Goal: Information Seeking & Learning: Learn about a topic

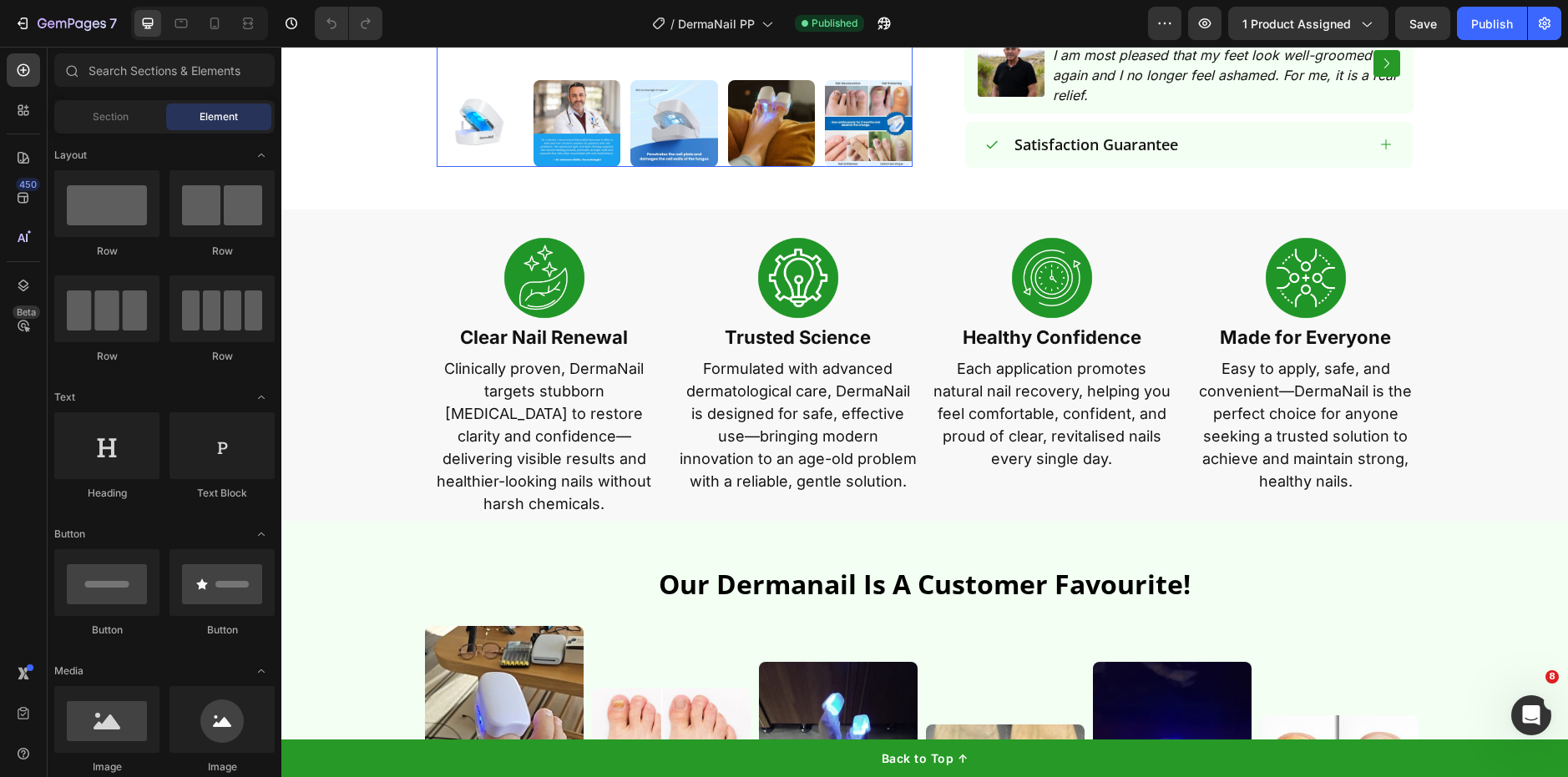
scroll to position [866, 0]
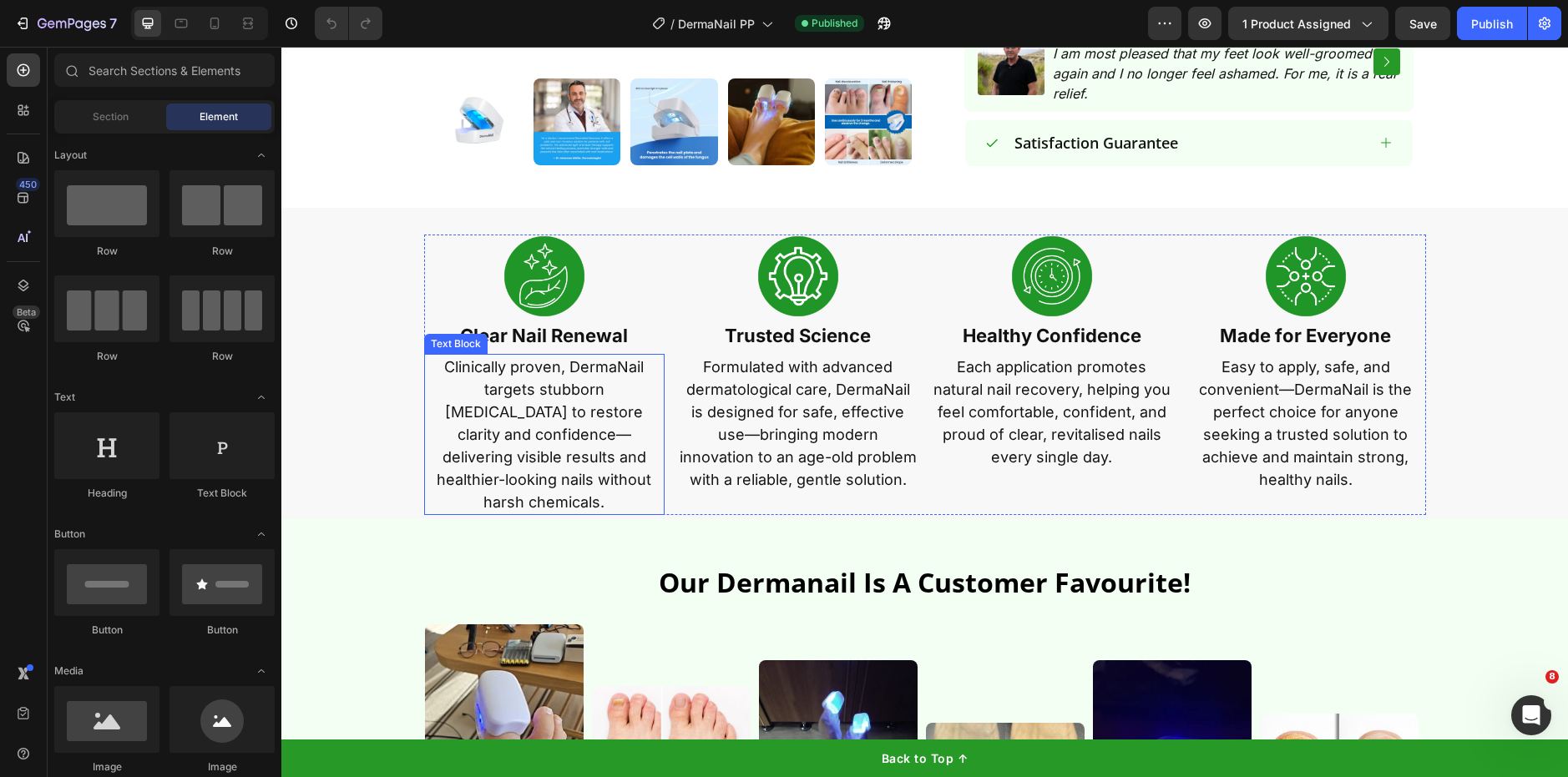
click at [572, 388] on p "Clinically proven, DermaNail targets stubborn [MEDICAL_DATA] to restore clarity…" at bounding box center [544, 433] width 237 height 158
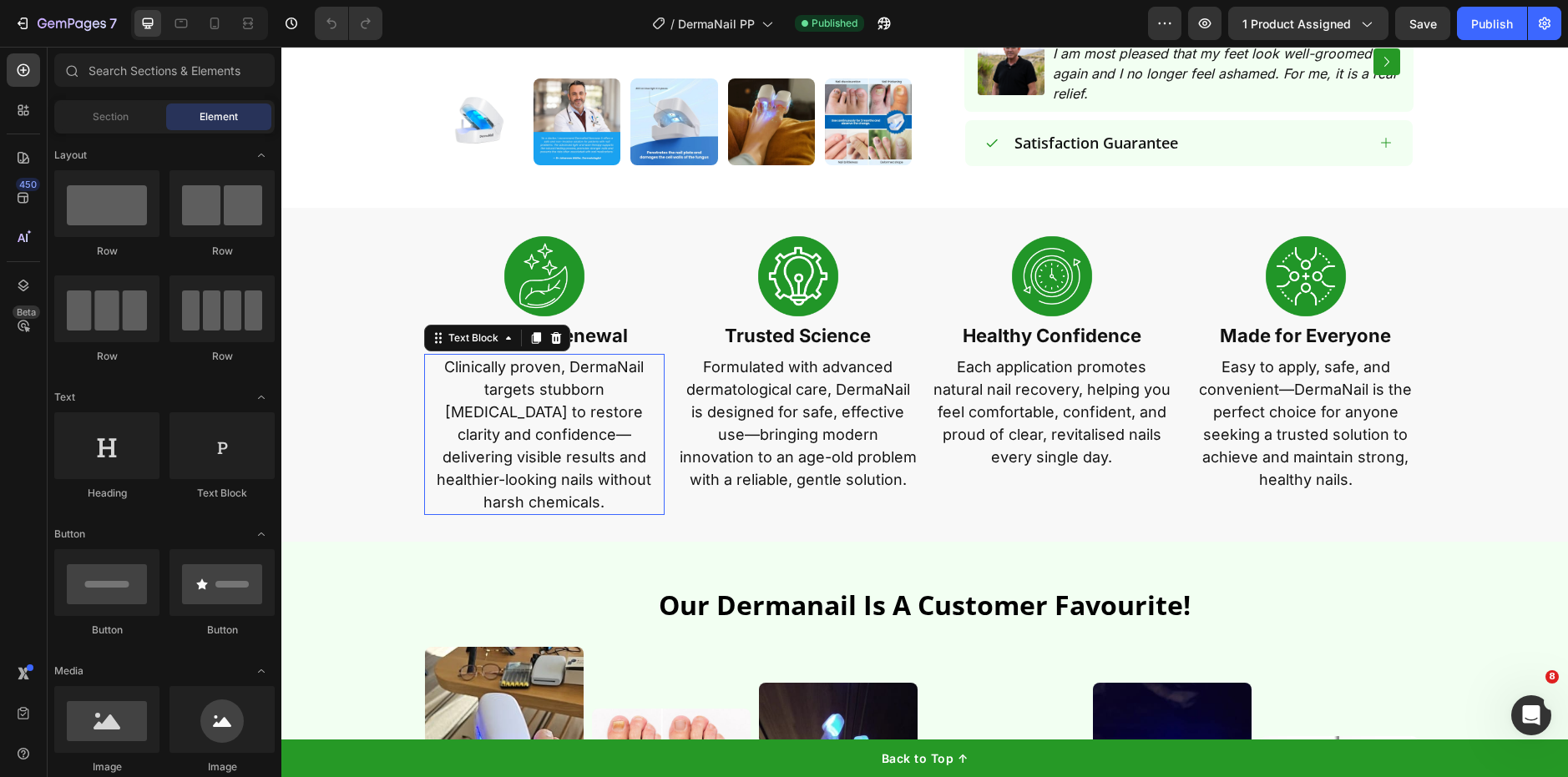
click at [572, 388] on p "Clinically proven, DermaNail targets stubborn [MEDICAL_DATA] to restore clarity…" at bounding box center [544, 433] width 237 height 158
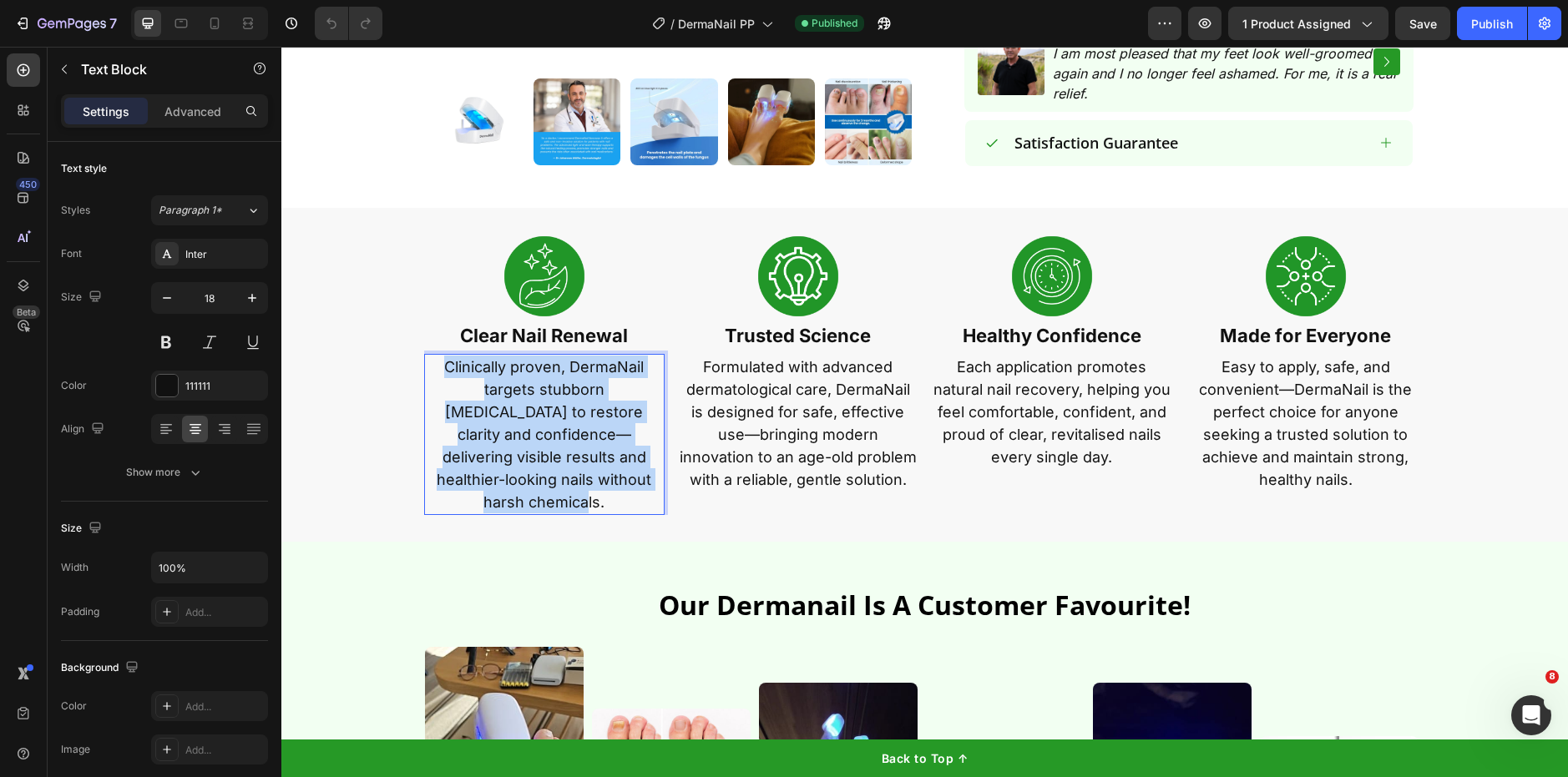
click at [572, 388] on p "Clinically proven, DermaNail targets stubborn [MEDICAL_DATA] to restore clarity…" at bounding box center [544, 433] width 237 height 158
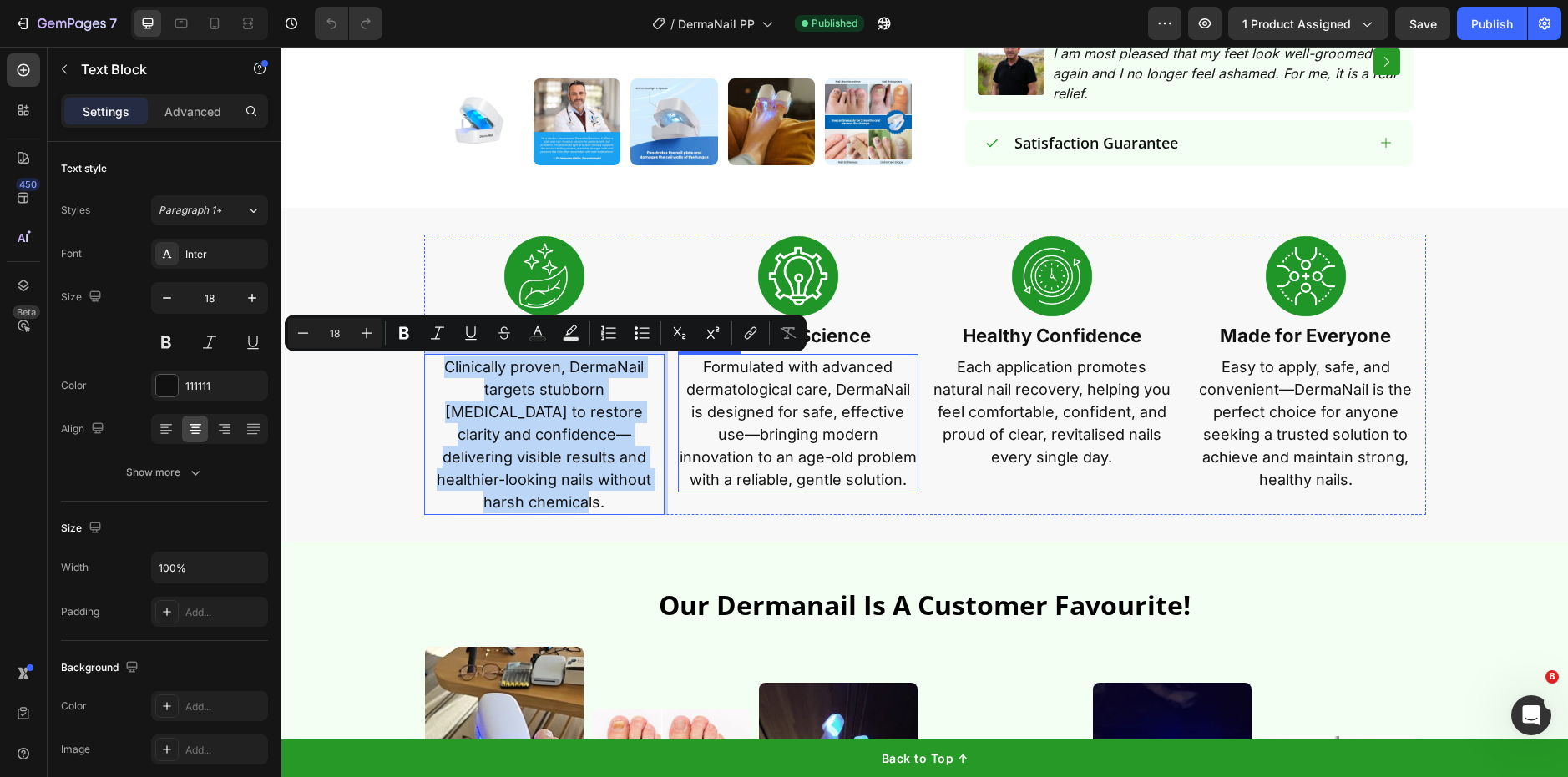
click at [779, 459] on p "Formulated with advanced dermatological care, DermaNail is designed for safe, e…" at bounding box center [798, 423] width 237 height 135
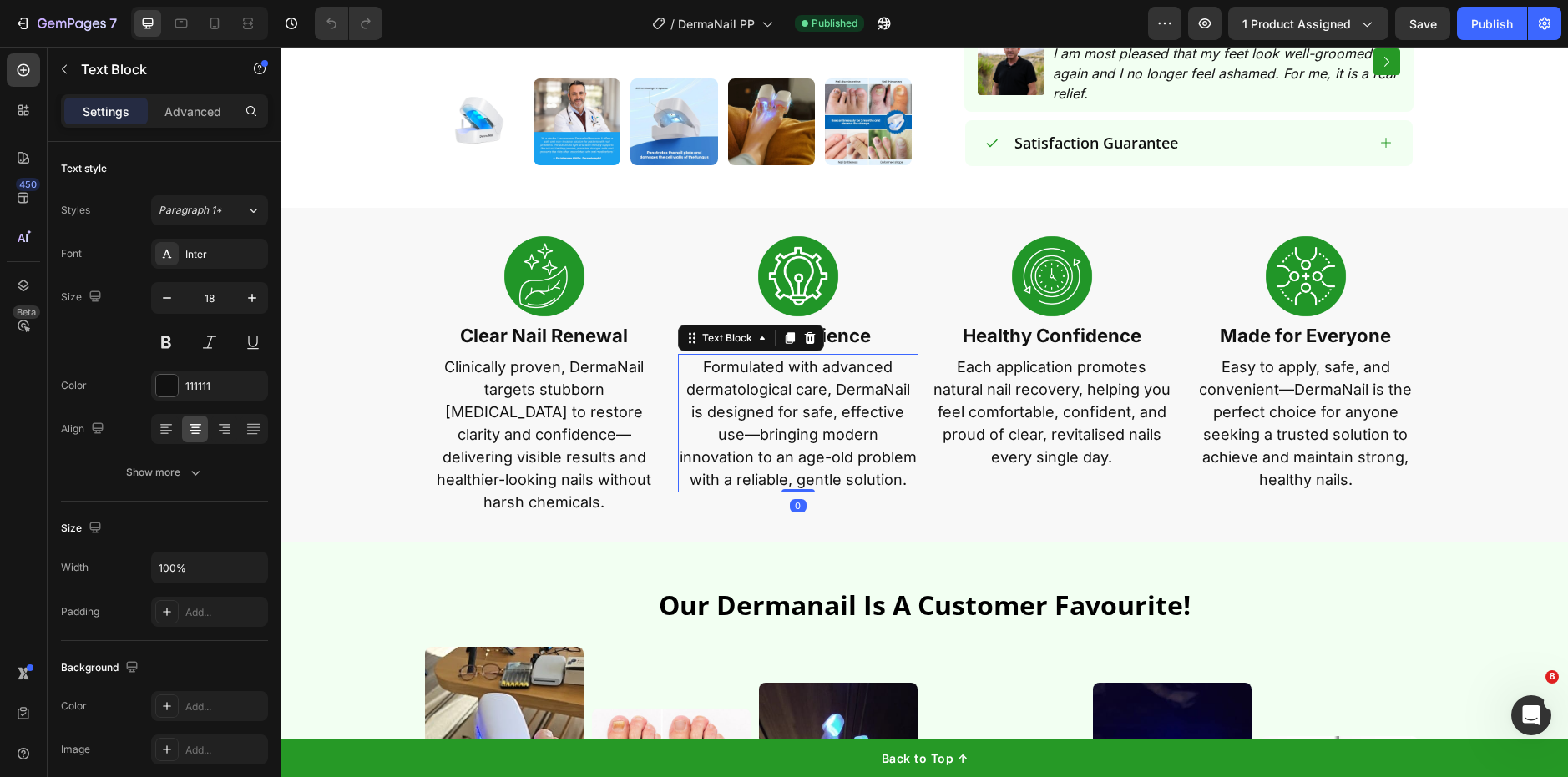
click at [779, 459] on p "Formulated with advanced dermatological care, DermaNail is designed for safe, e…" at bounding box center [798, 423] width 237 height 135
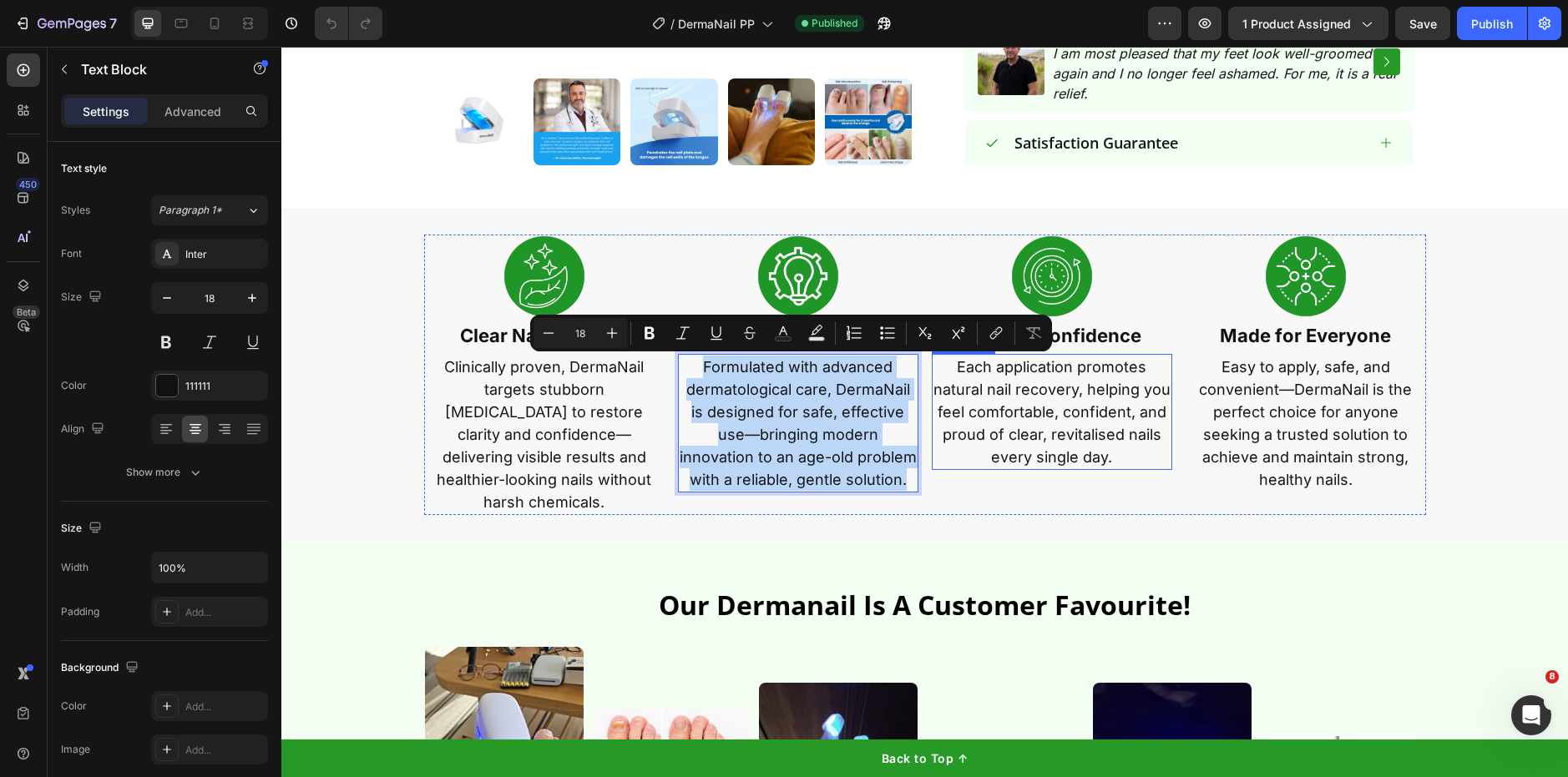
click at [1025, 403] on p "Each application promotes natural nail recovery, helping you feel comfortable, …" at bounding box center [1051, 411] width 237 height 112
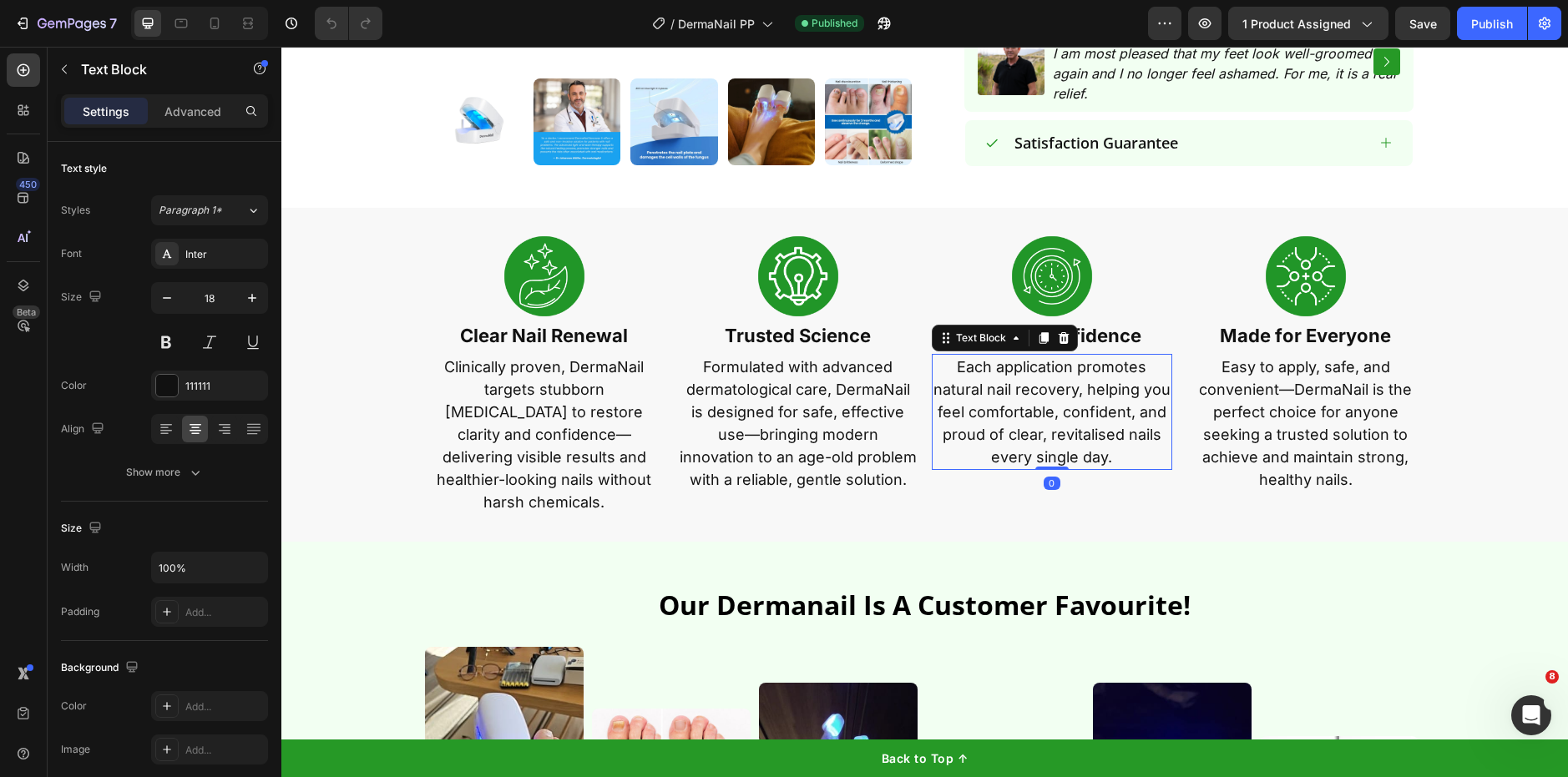
click at [1025, 402] on p "Each application promotes natural nail recovery, helping you feel comfortable, …" at bounding box center [1051, 411] width 237 height 112
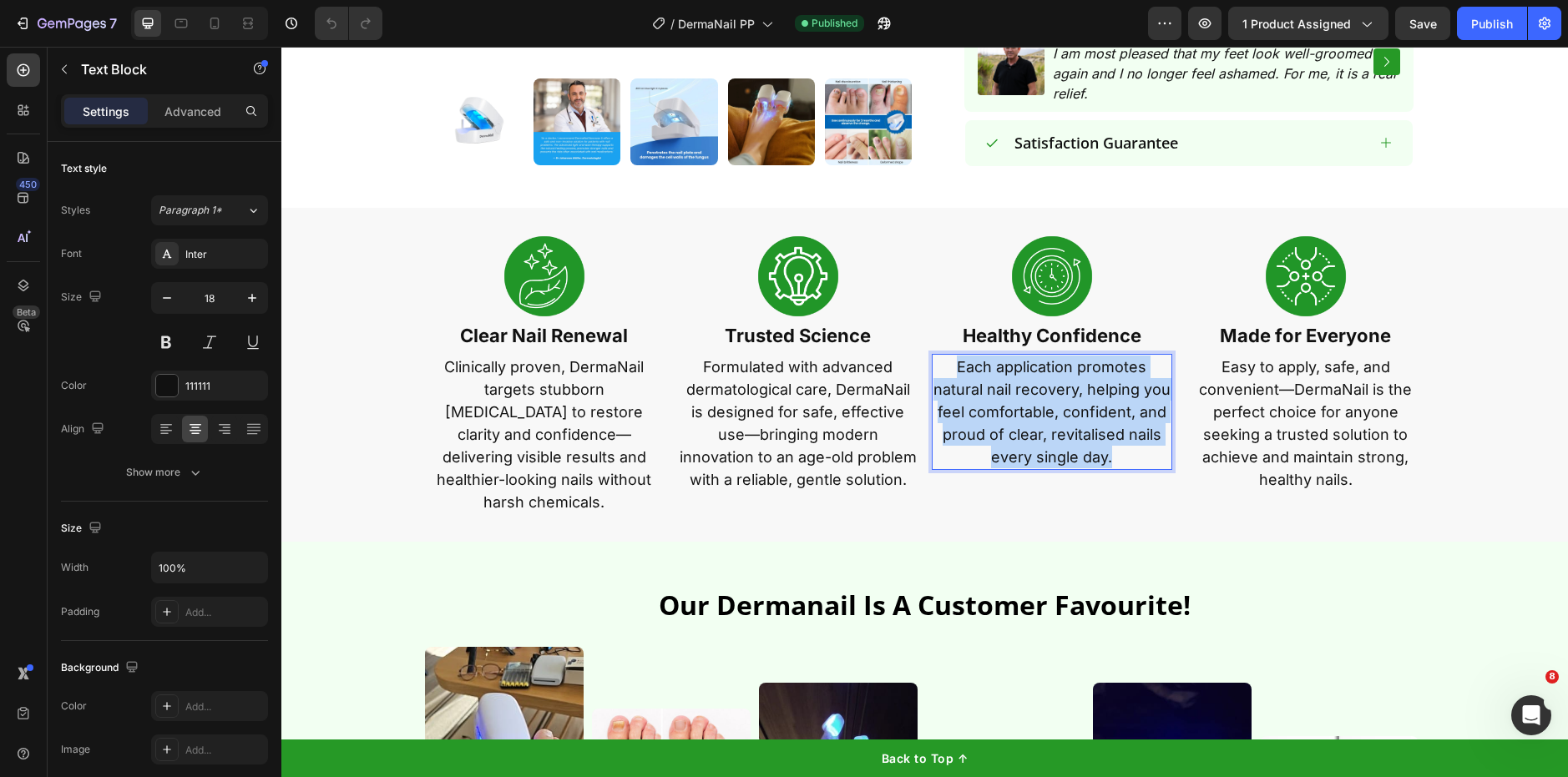
click at [1025, 402] on p "Each application promotes natural nail recovery, helping you feel comfortable, …" at bounding box center [1051, 411] width 237 height 112
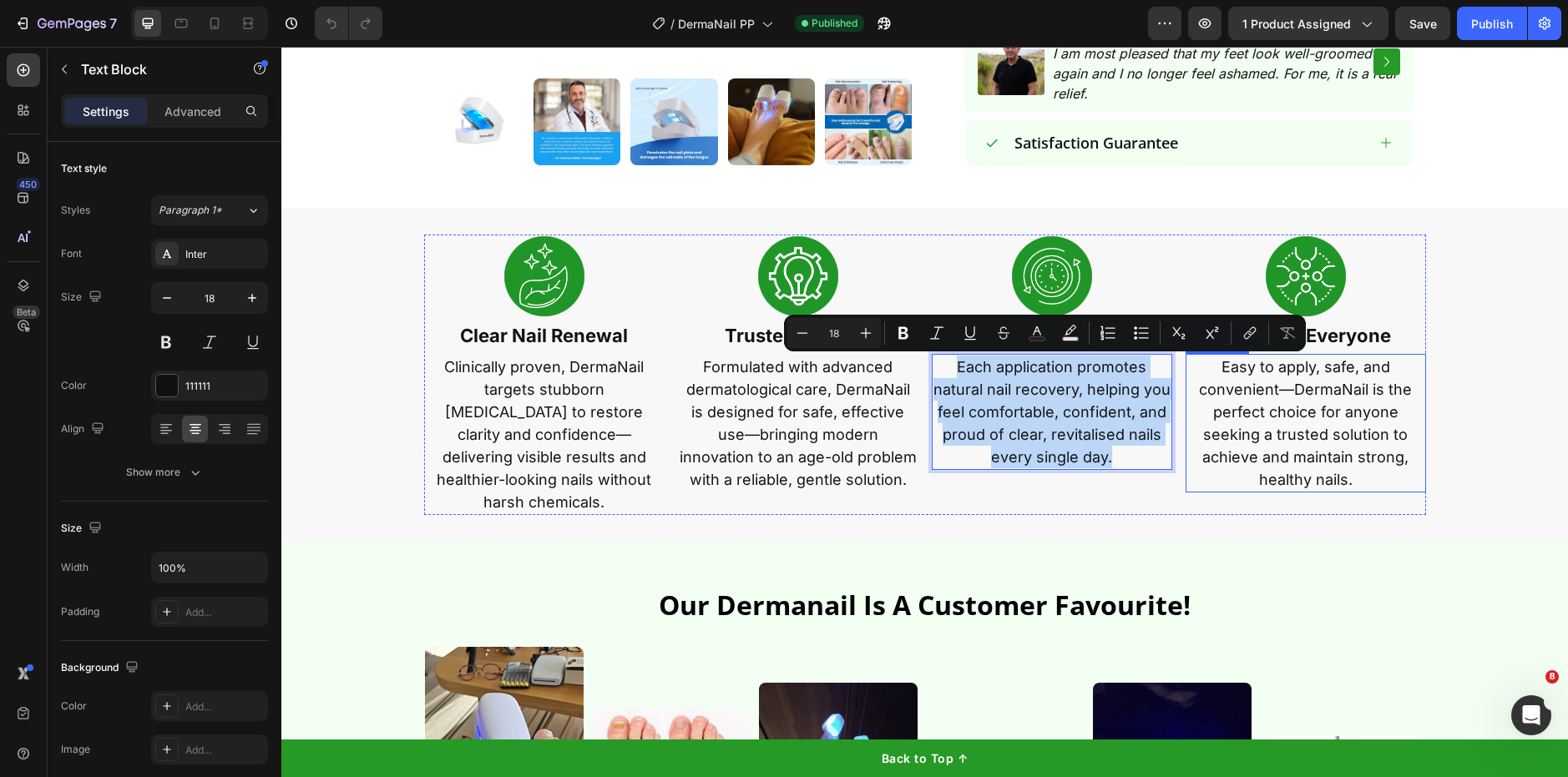
click at [1260, 399] on p "Easy to apply, safe, and convenient—DermaNail is the perfect choice for anyone …" at bounding box center [1306, 423] width 237 height 135
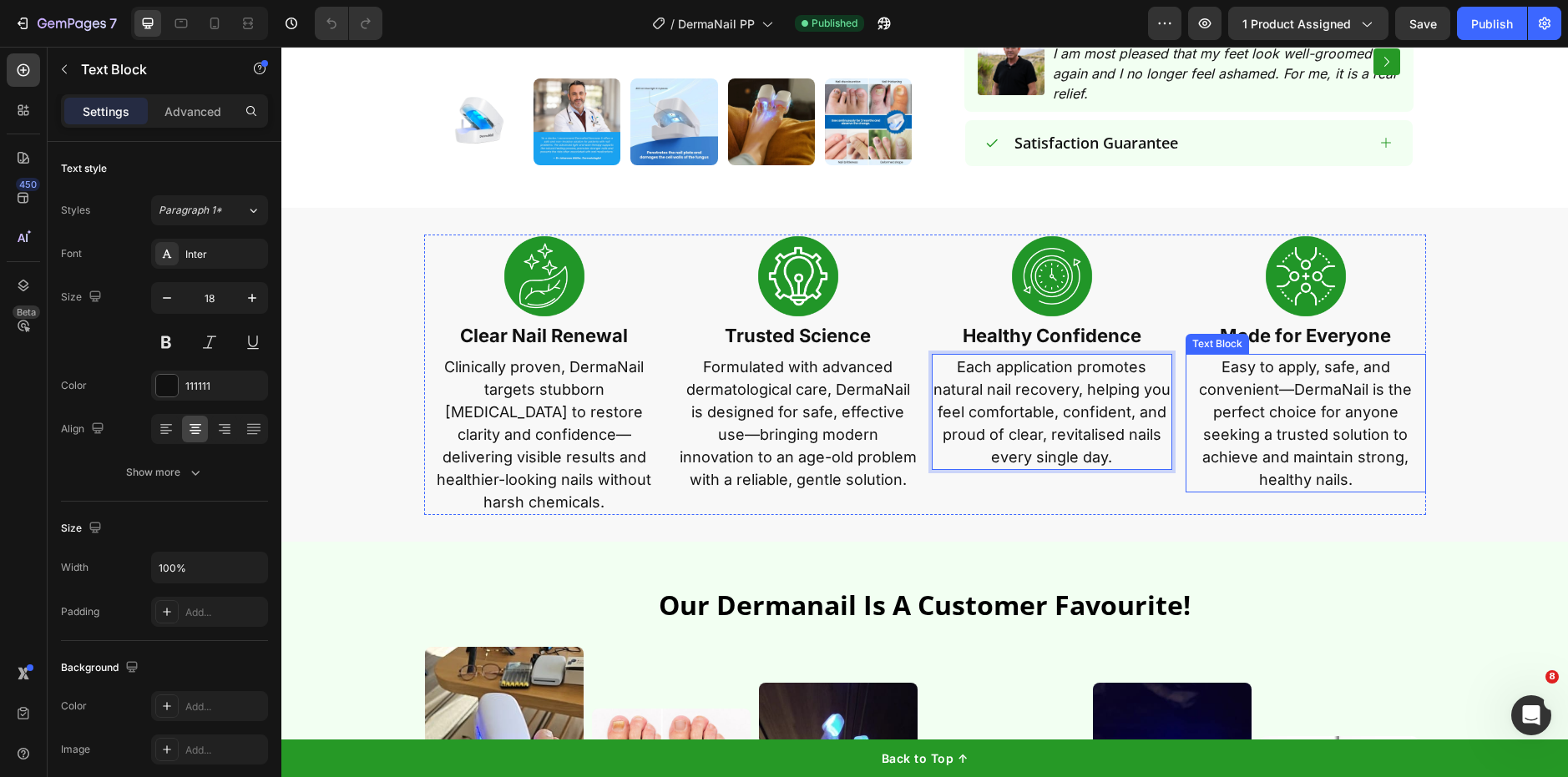
click at [1260, 399] on p "Easy to apply, safe, and convenient—DermaNail is the perfect choice for anyone …" at bounding box center [1306, 423] width 237 height 135
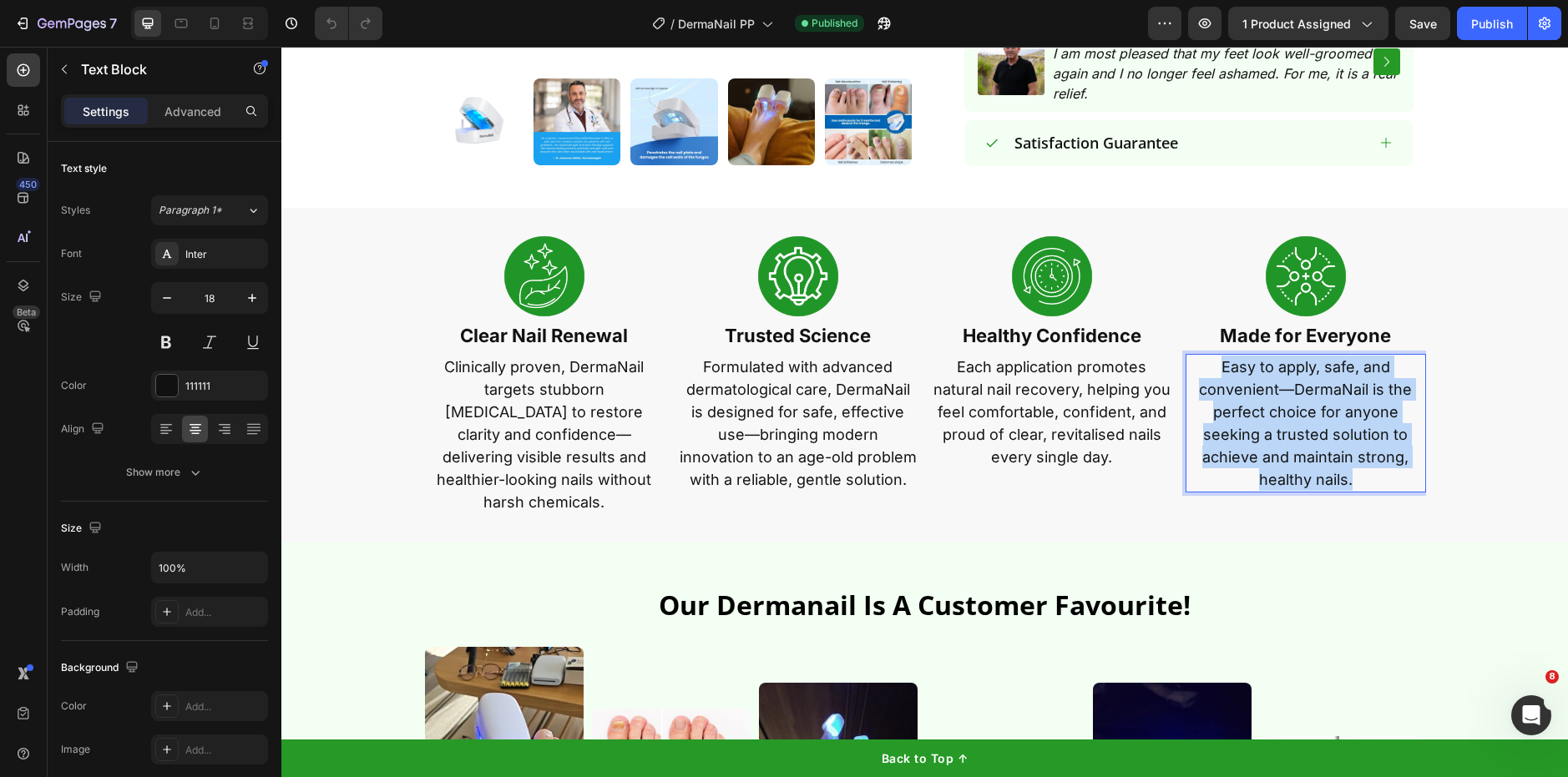
click at [1260, 399] on p "Easy to apply, safe, and convenient—DermaNail is the perfect choice for anyone …" at bounding box center [1306, 423] width 237 height 135
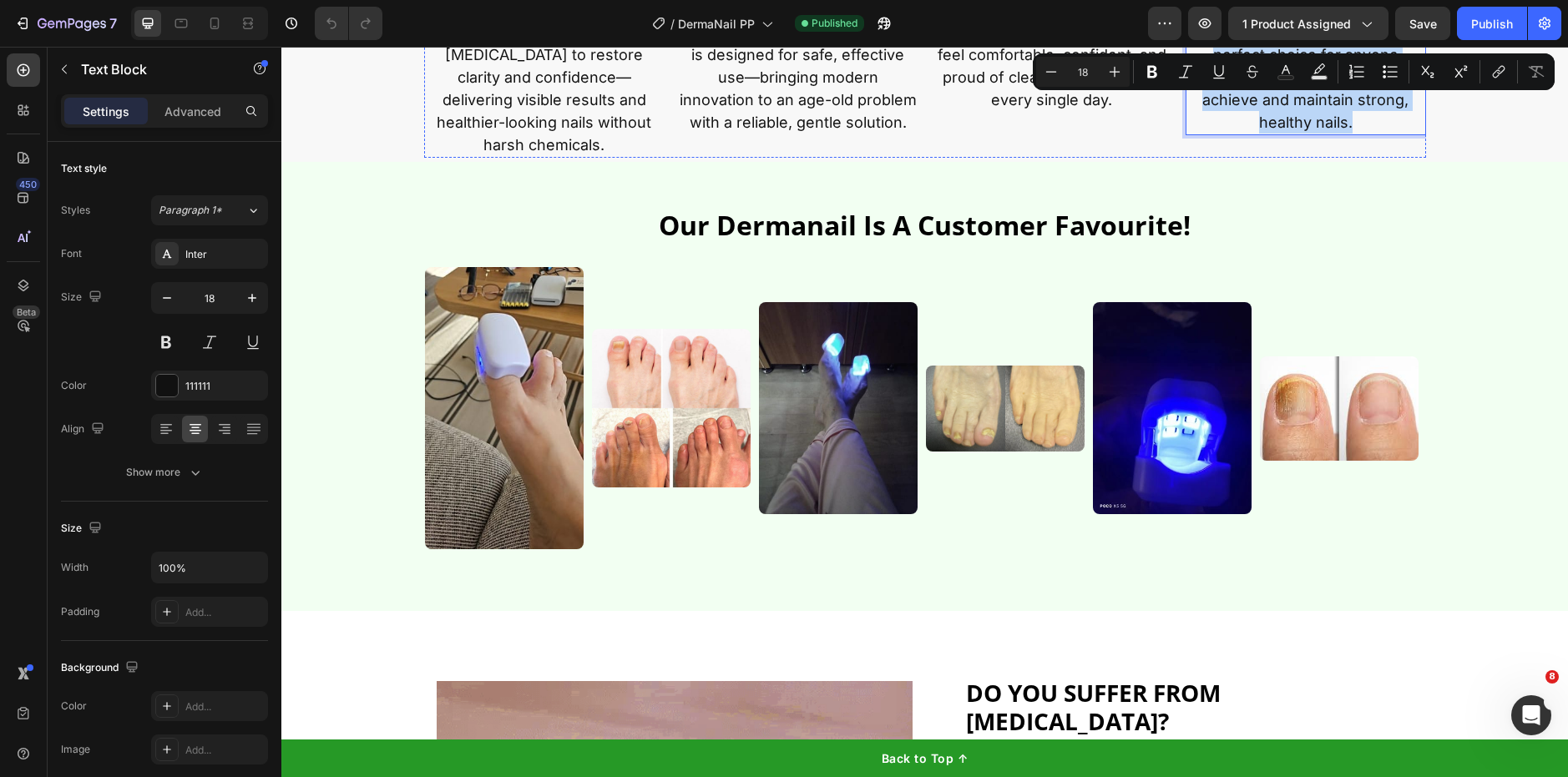
type input "16"
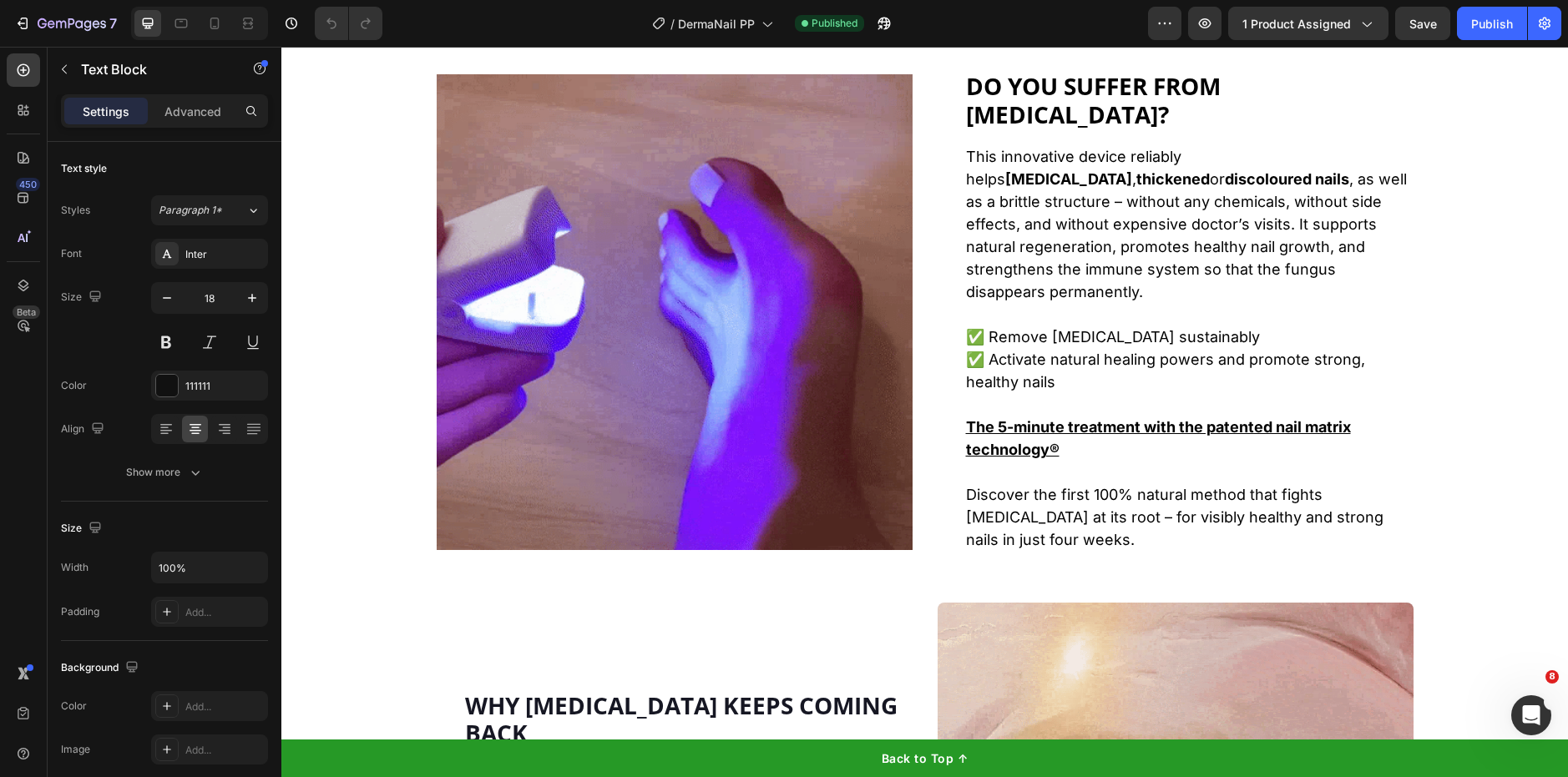
scroll to position [1928, 0]
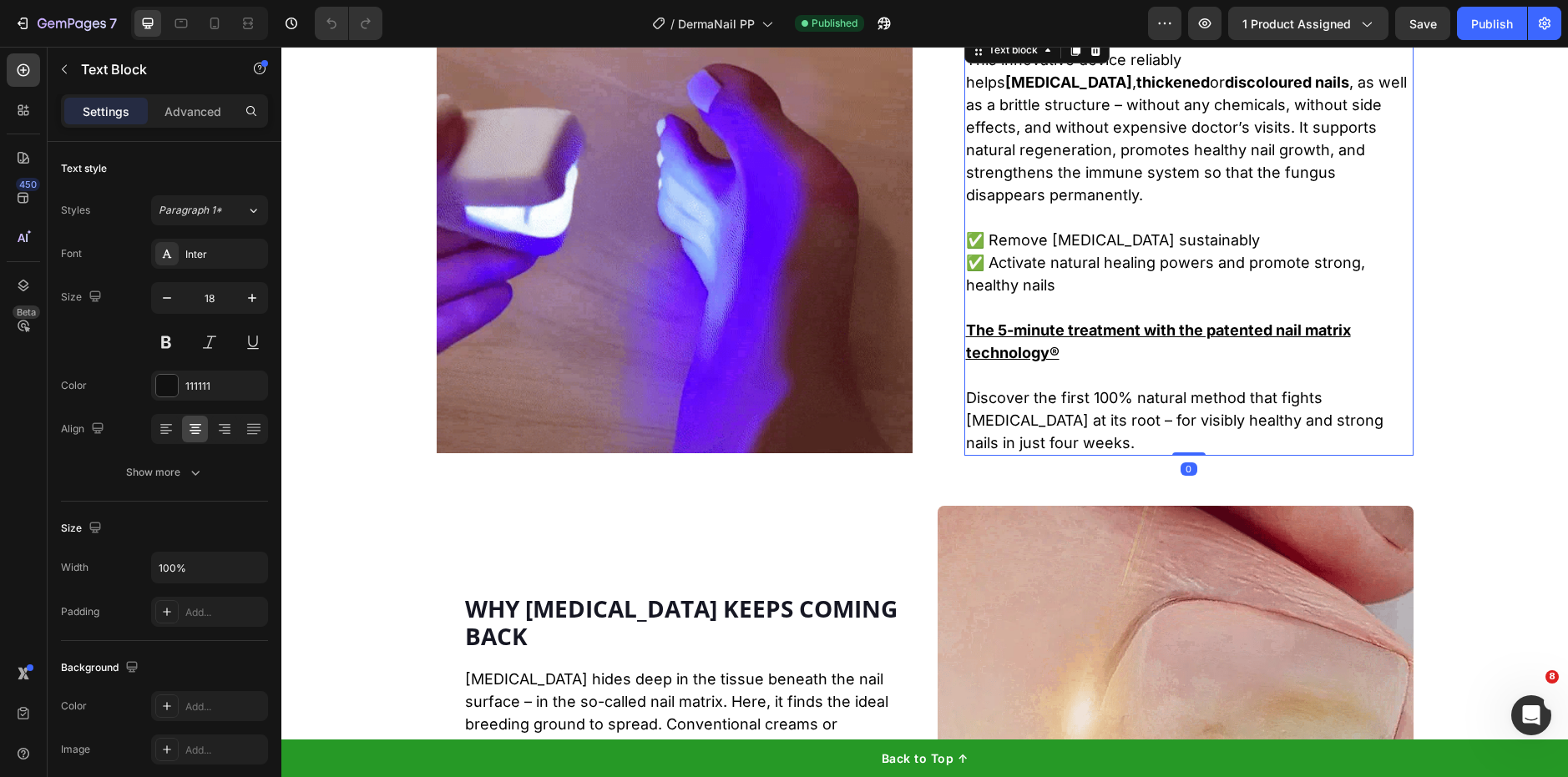
click at [1074, 324] on p "The 5-minute treatment with the patented nail matrix technology®" at bounding box center [1189, 341] width 446 height 45
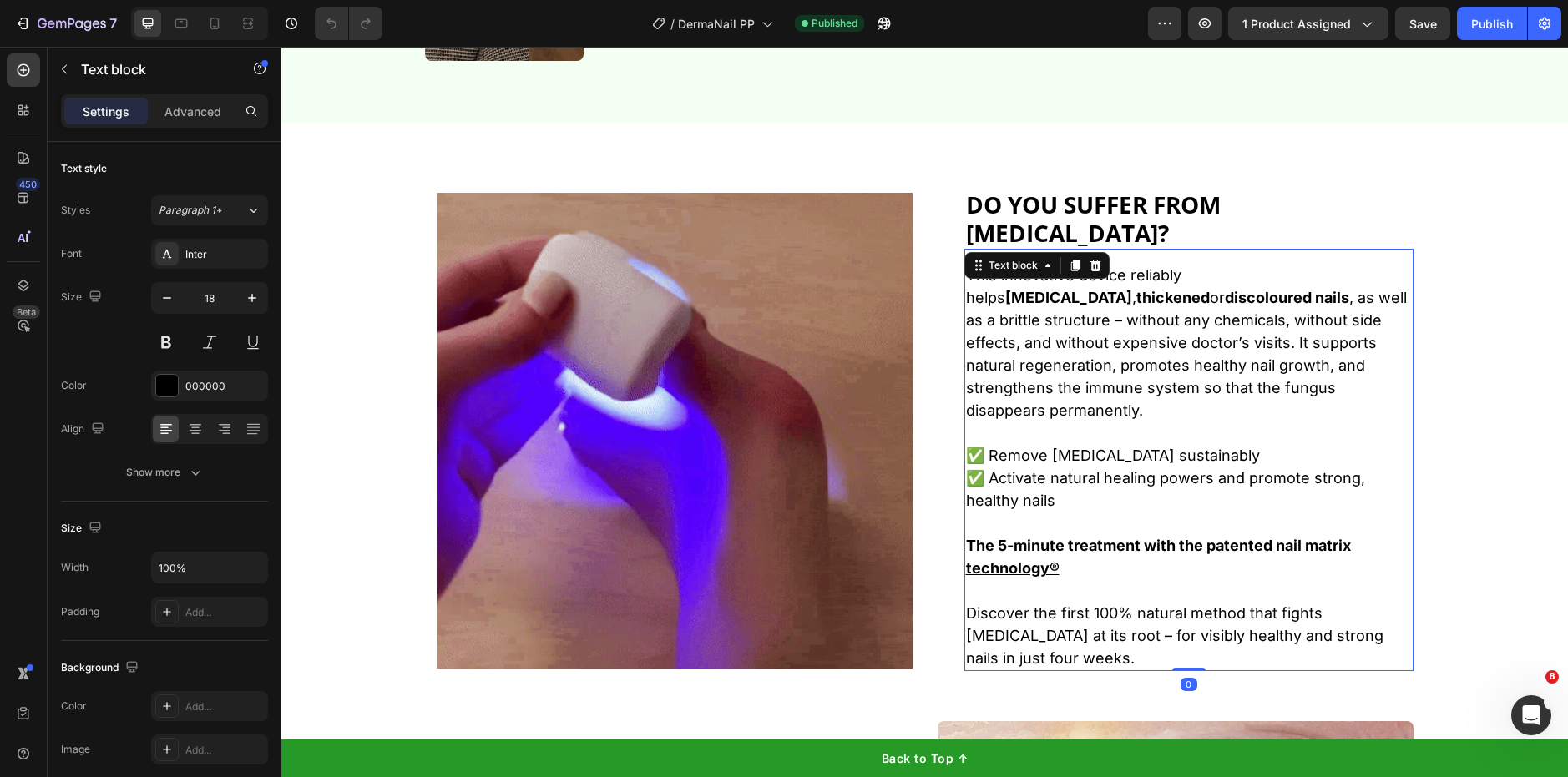
scroll to position [1711, 0]
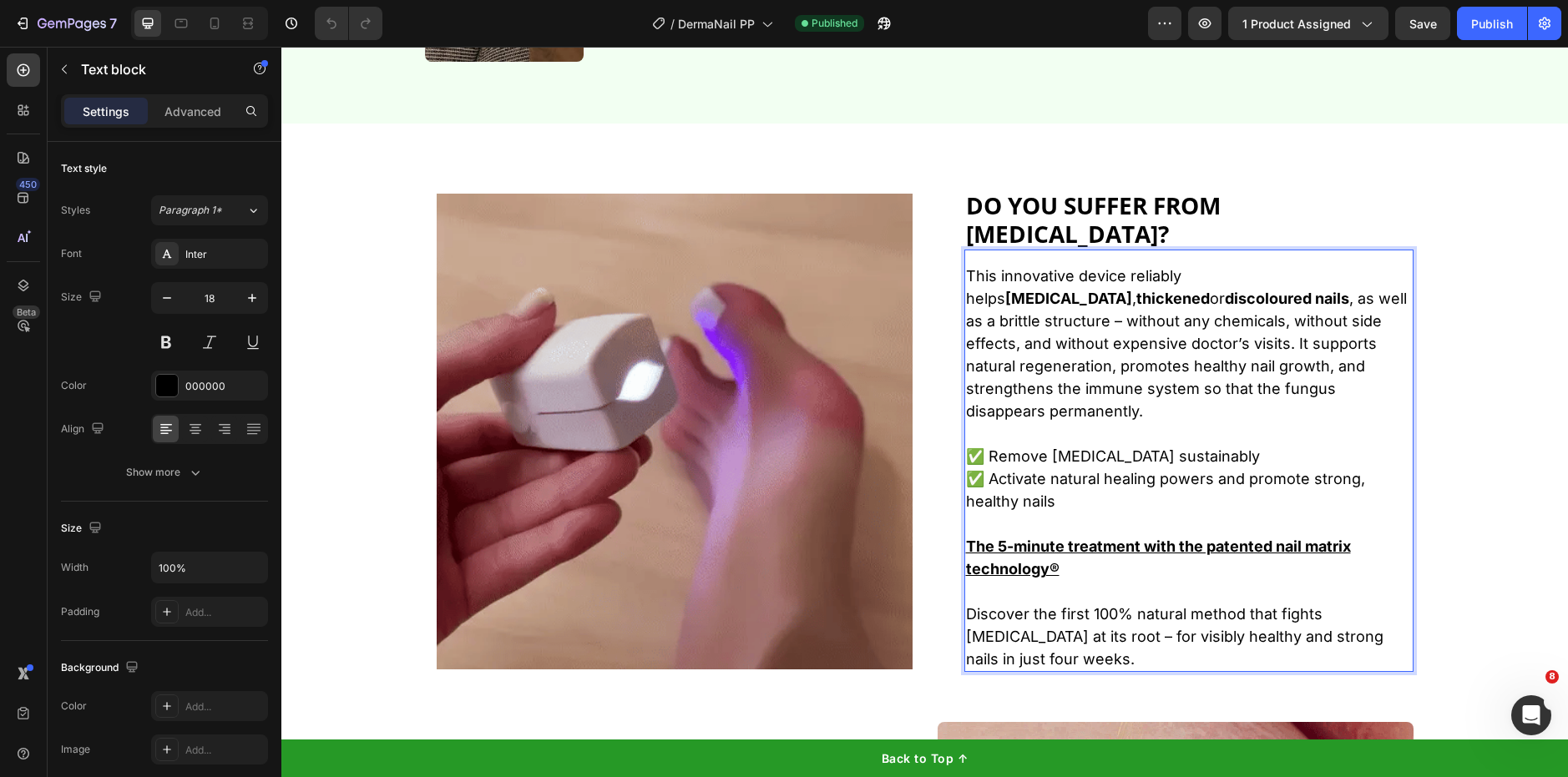
click at [1131, 393] on div "This innovative device reliably helps [MEDICAL_DATA] , thickened or discoloured…" at bounding box center [1189, 467] width 449 height 409
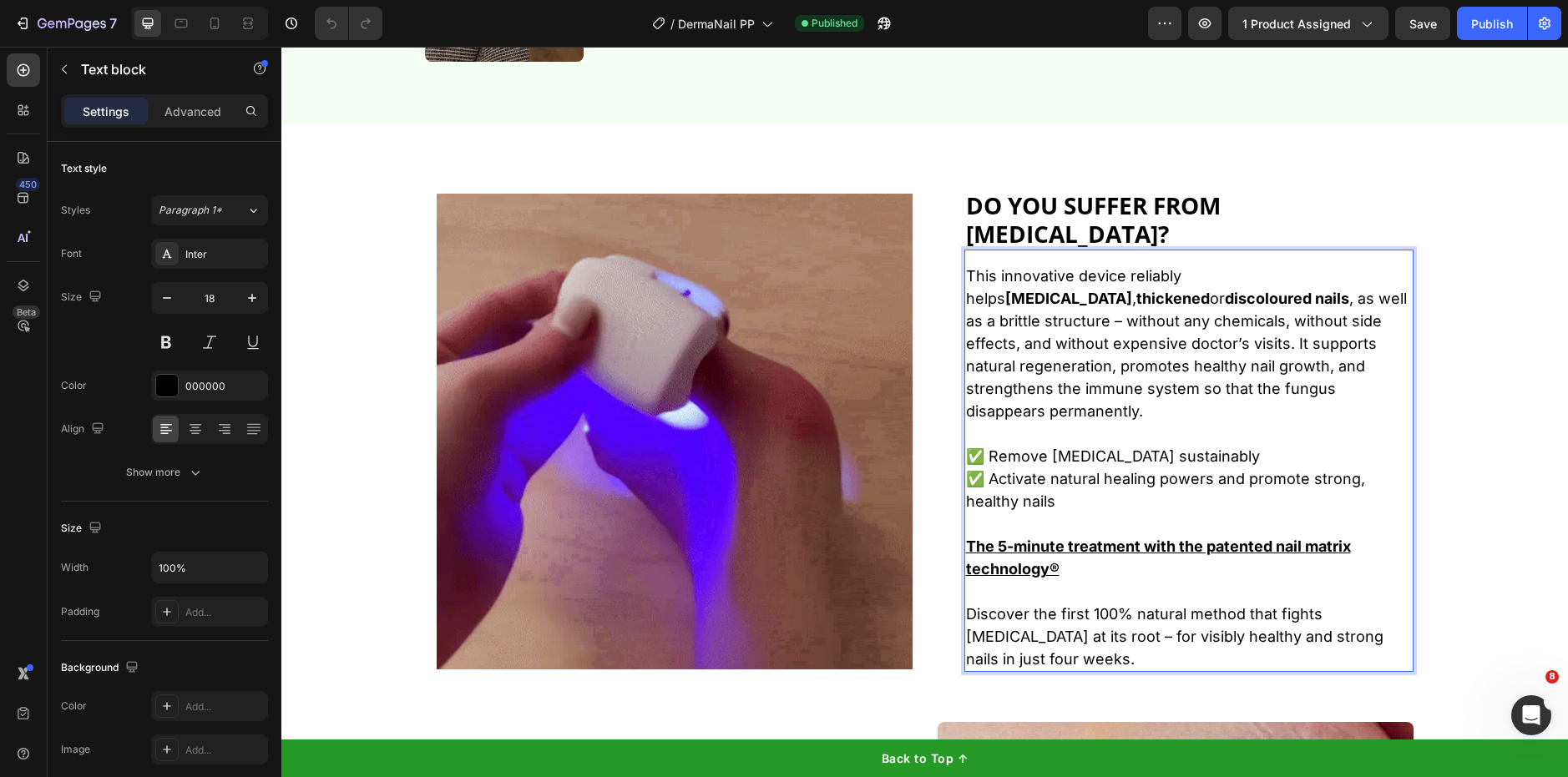
click at [1130, 392] on p "This innovative device reliably helps [MEDICAL_DATA] , thickened or discoloured…" at bounding box center [1189, 343] width 446 height 158
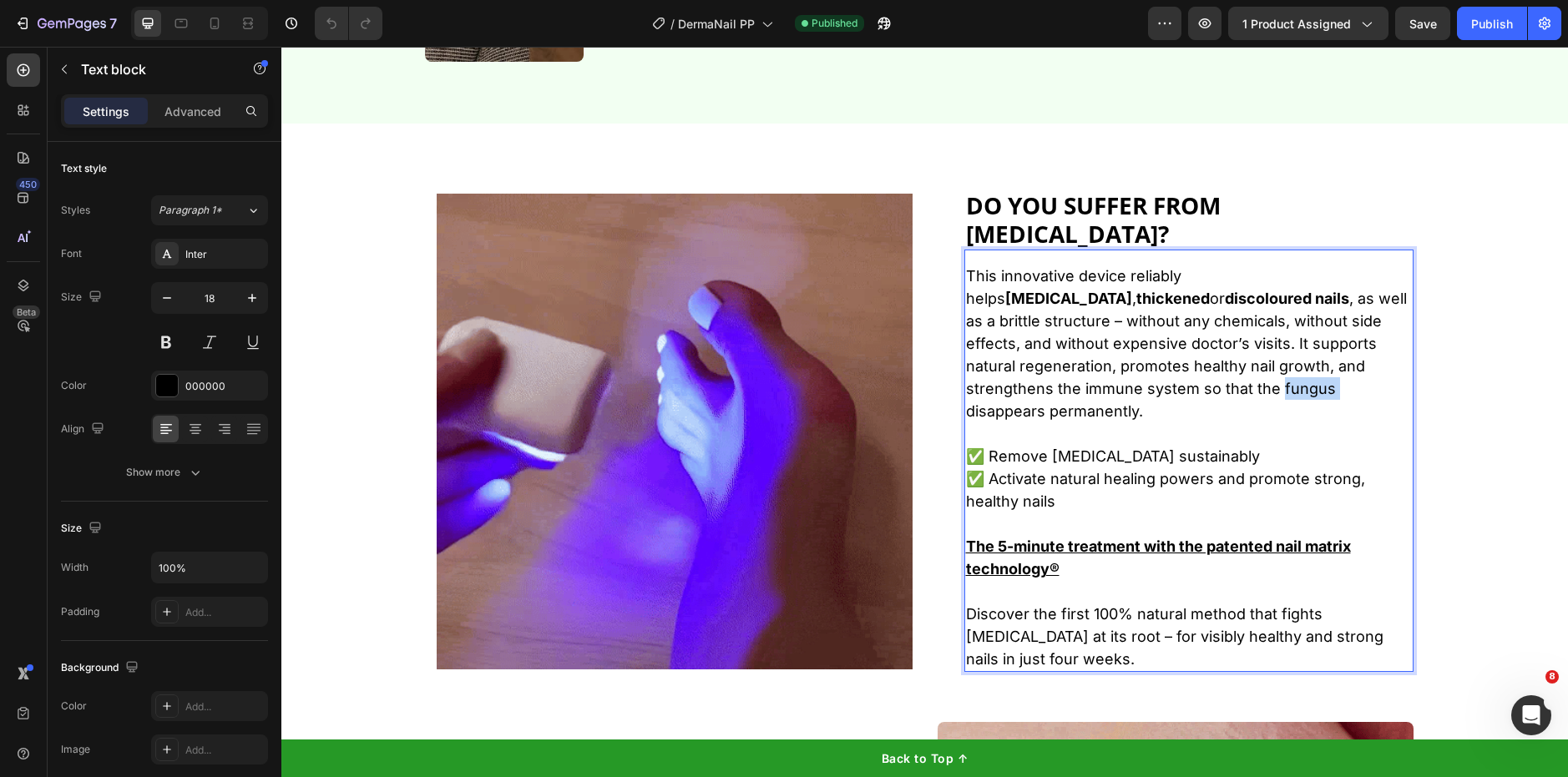
click at [1130, 392] on p "This innovative device reliably helps [MEDICAL_DATA] , thickened or discoloured…" at bounding box center [1189, 343] width 446 height 158
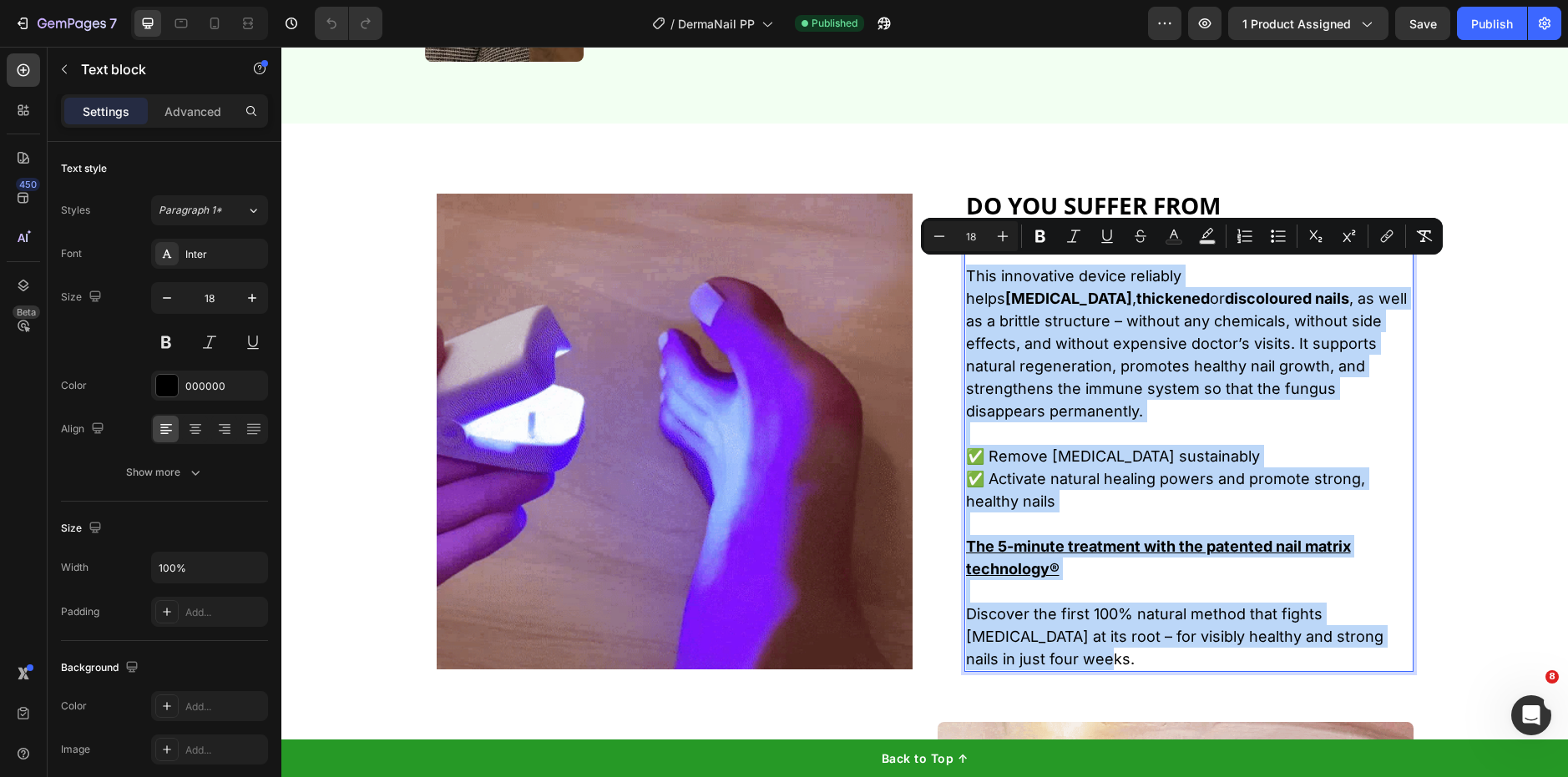
copy div "This innovative device reliably helps [MEDICAL_DATA] , thickened or discoloured…"
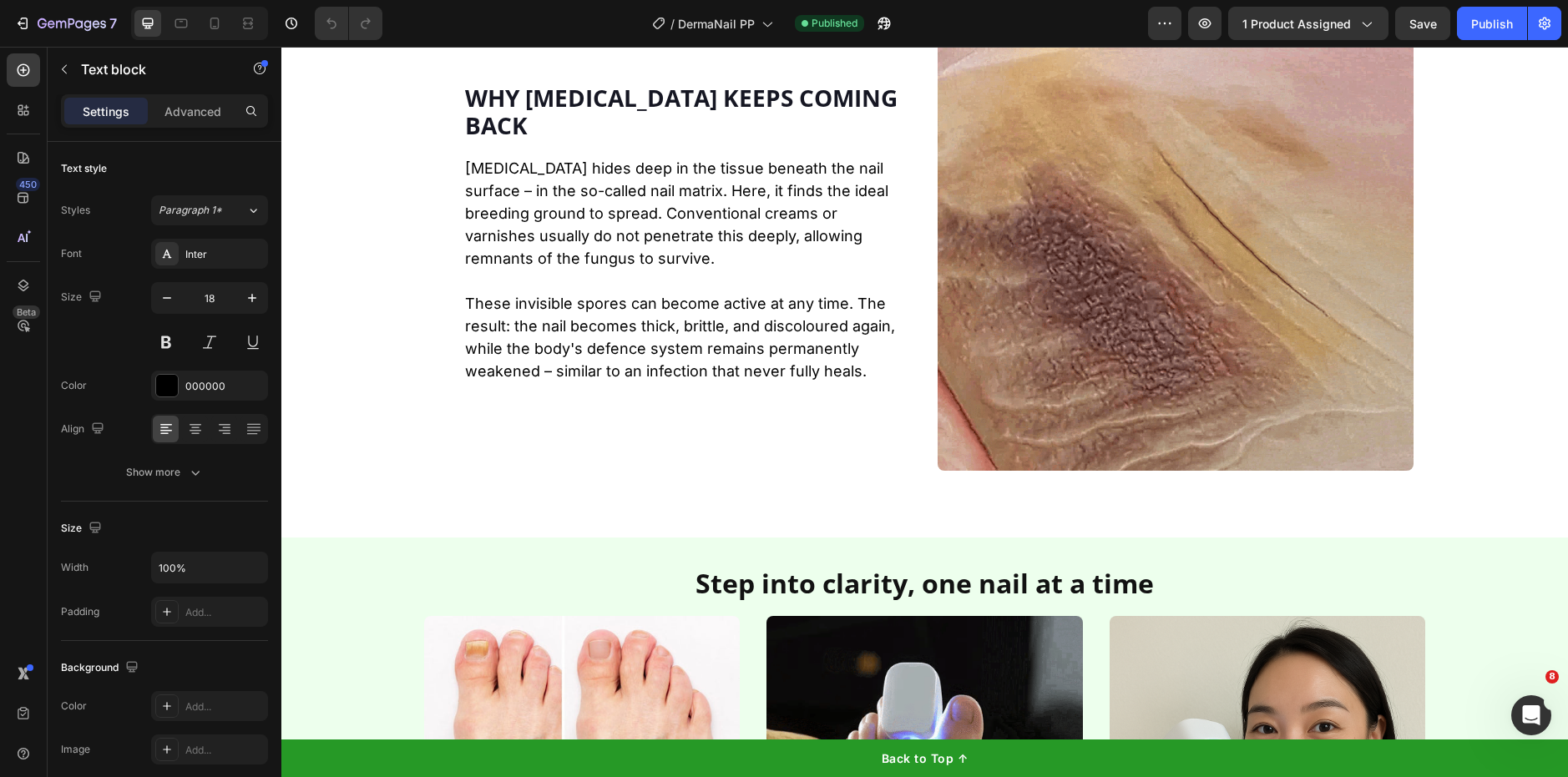
scroll to position [2453, 0]
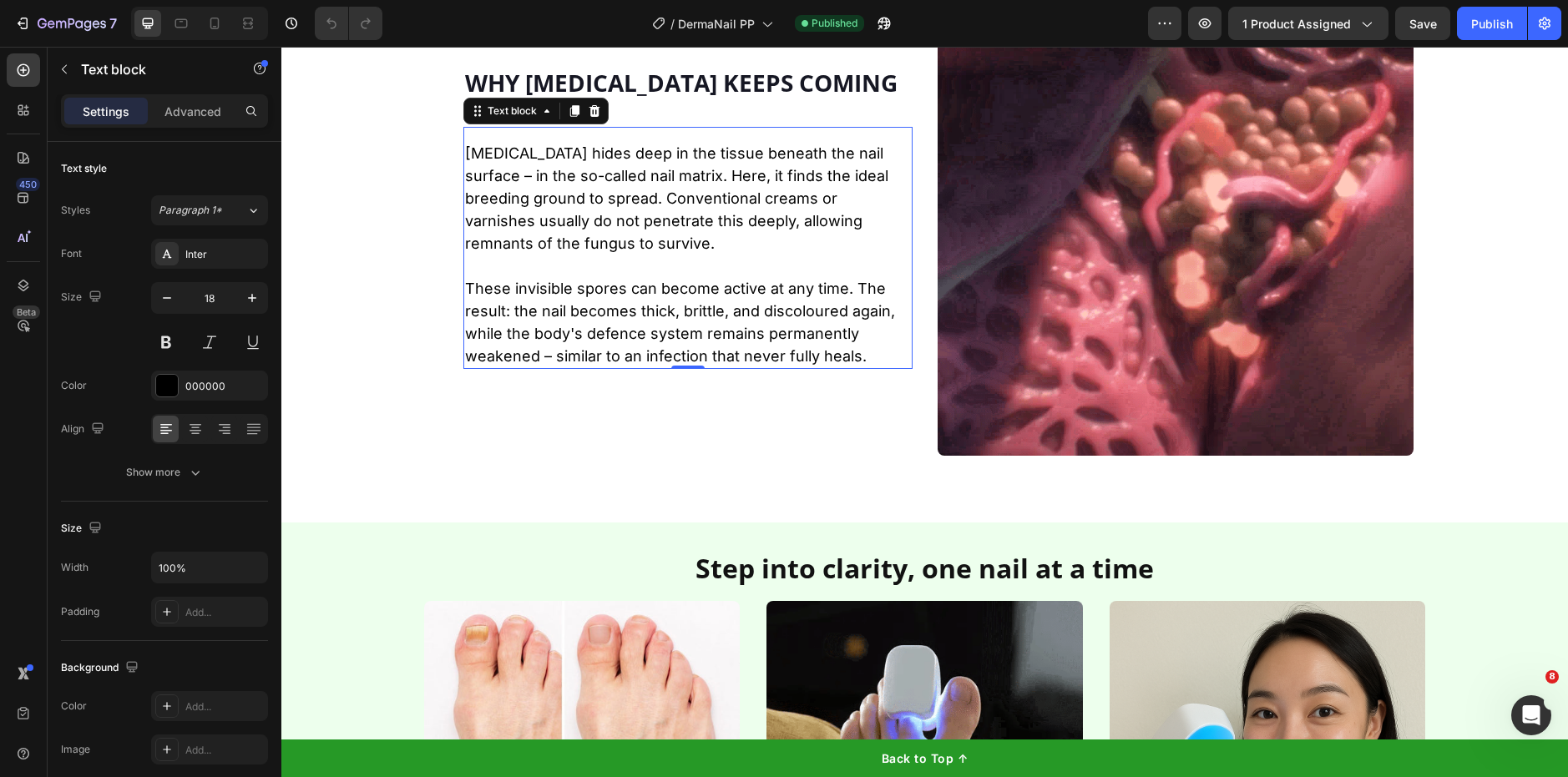
click at [704, 325] on p "These invisible spores can become active at any time. The result: the nail beco…" at bounding box center [687, 321] width 446 height 90
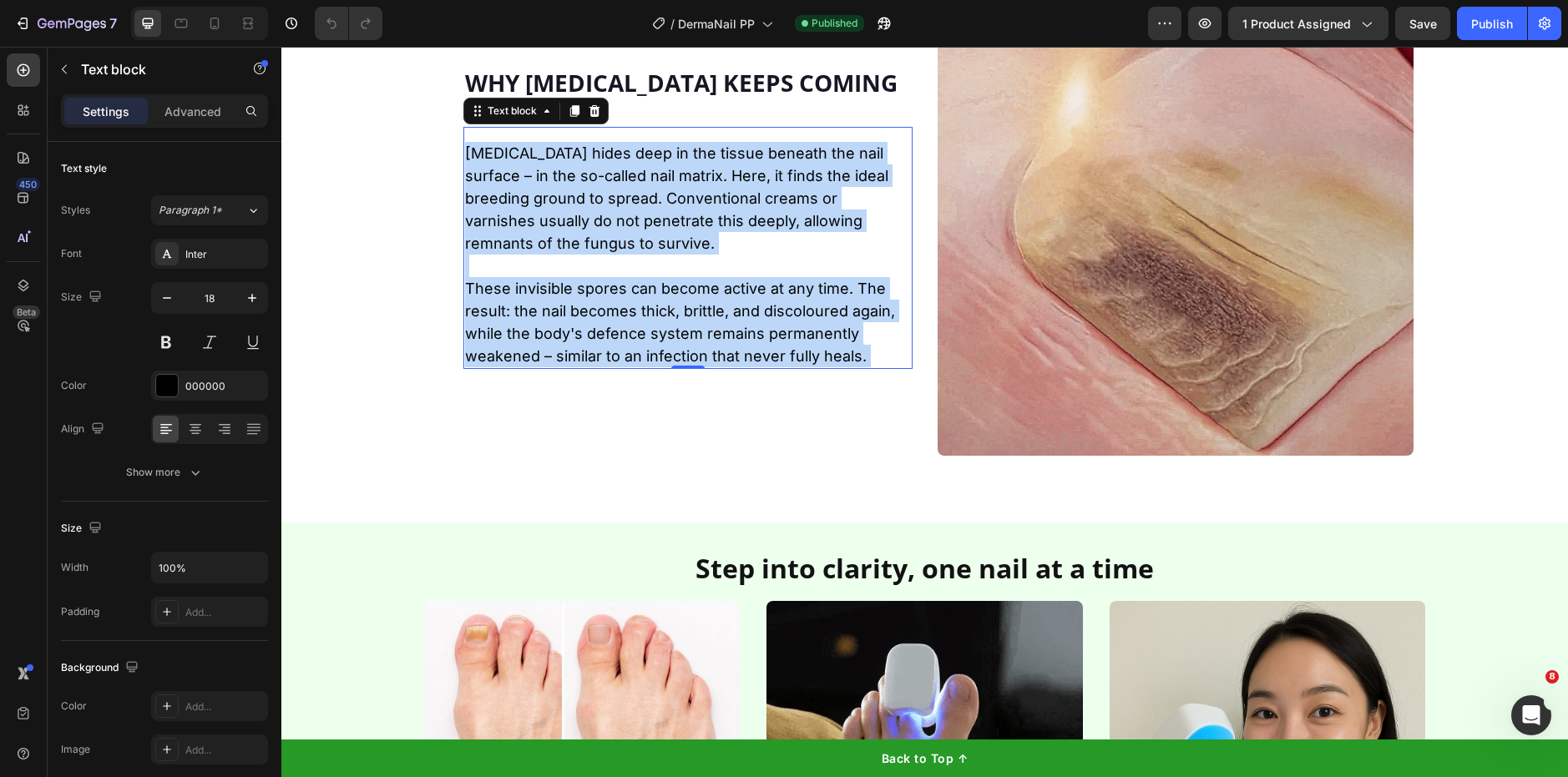
click at [639, 292] on p "These invisible spores can become active at any time. The result: the nail beco…" at bounding box center [687, 321] width 446 height 90
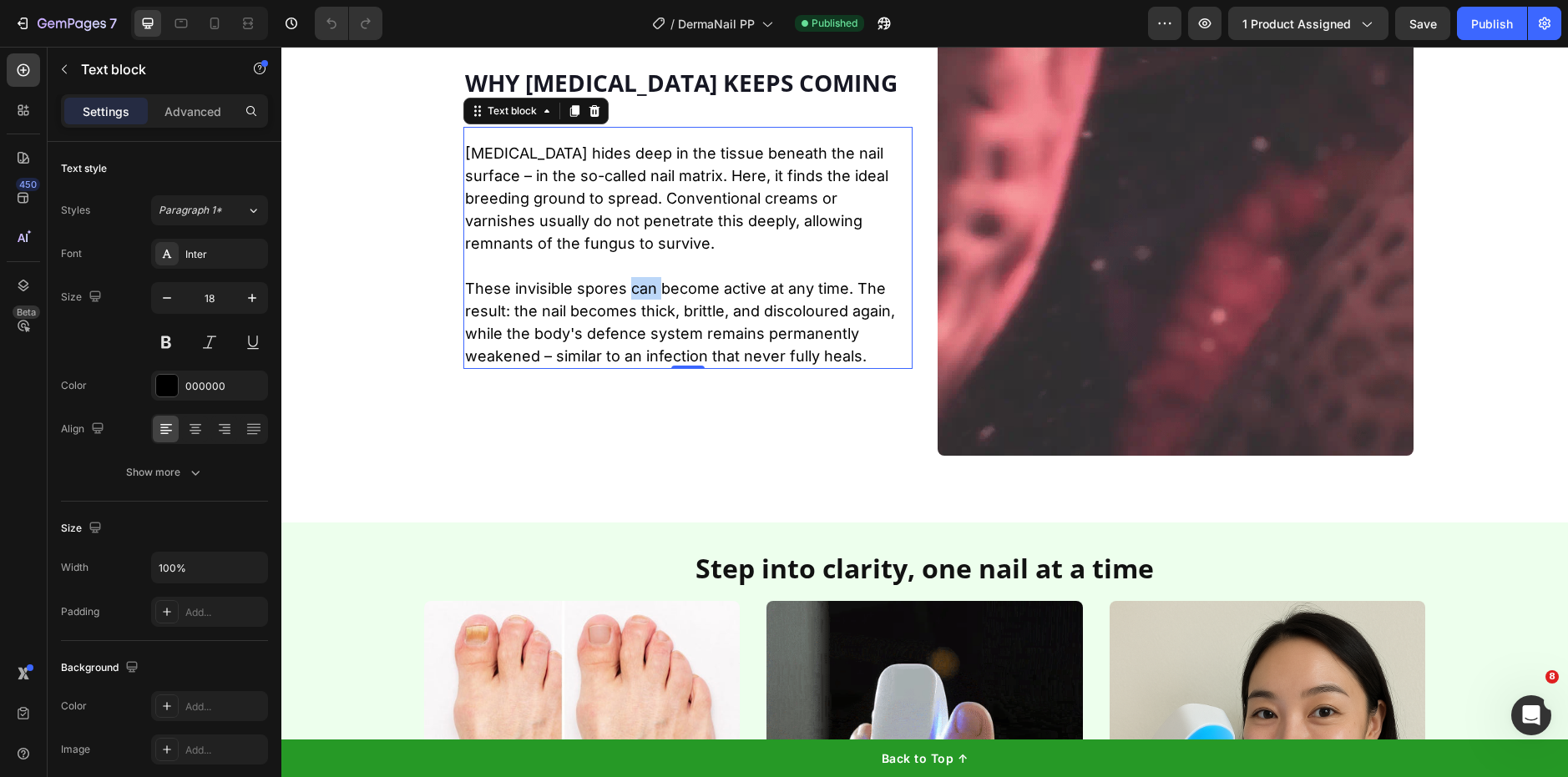
click at [639, 292] on p "These invisible spores can become active at any time. The result: the nail beco…" at bounding box center [687, 321] width 446 height 90
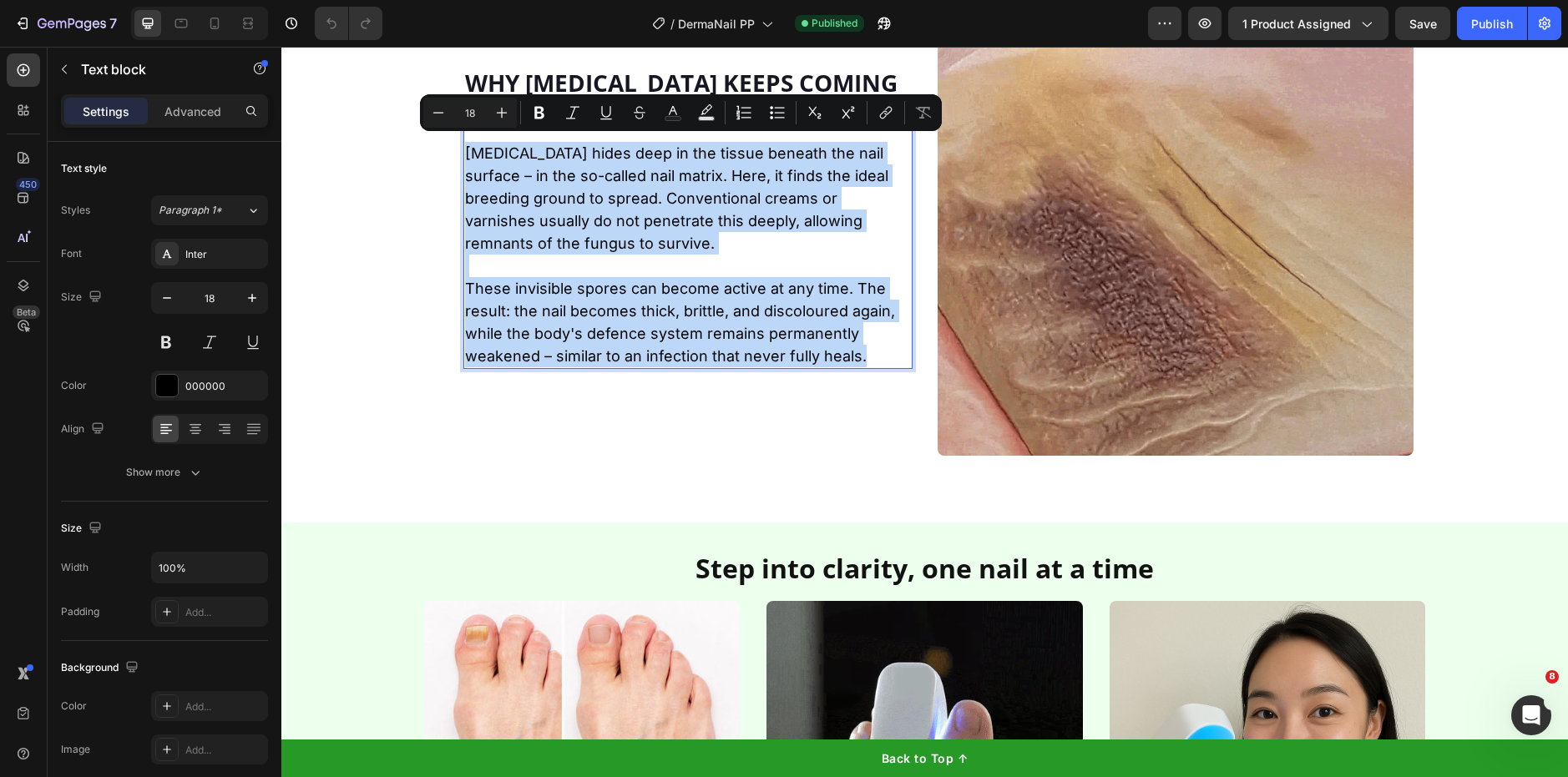
copy div "[MEDICAL_DATA] hides deep in the tissue beneath the nail surface – in the so-ca…"
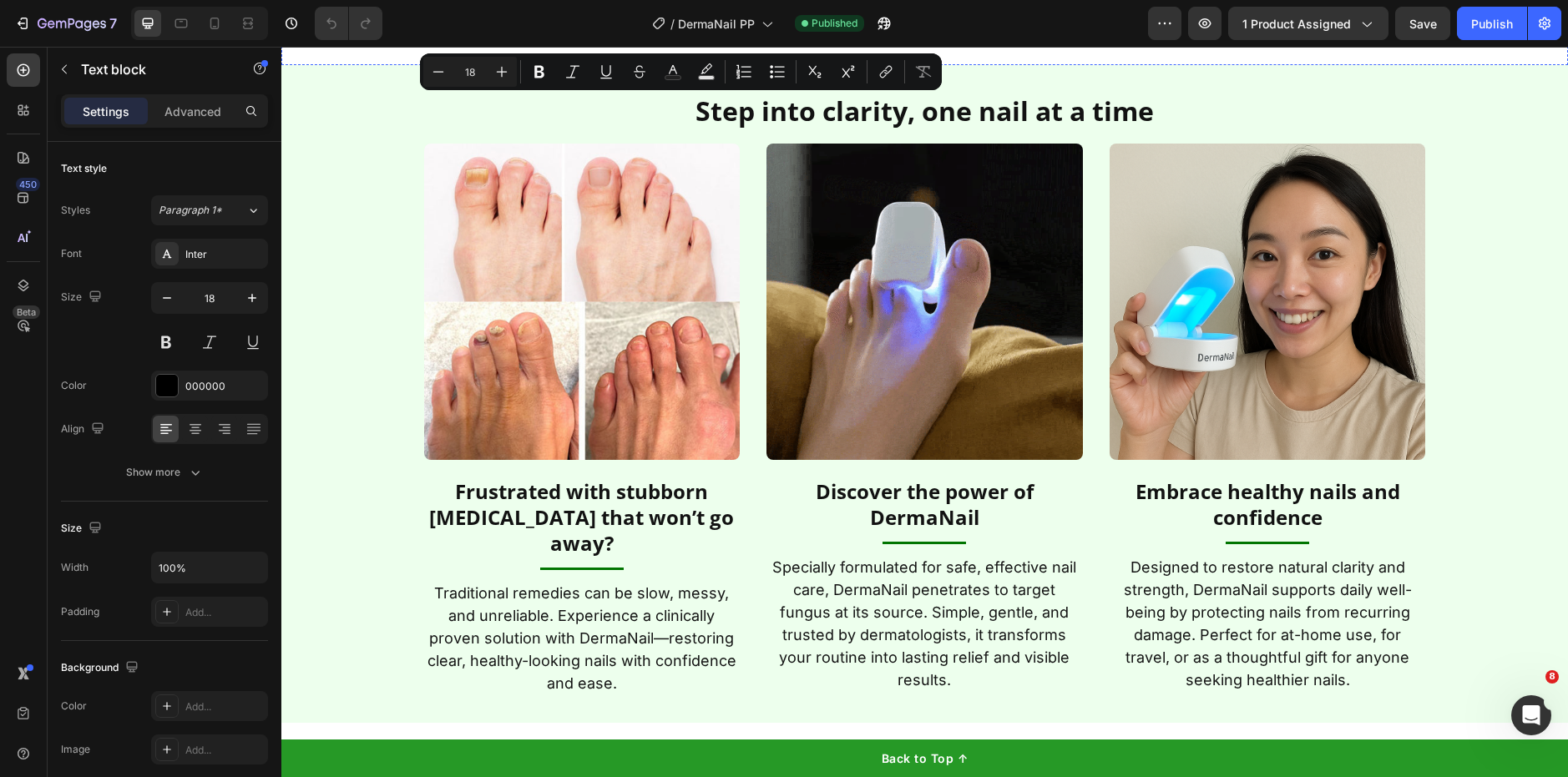
type input "16"
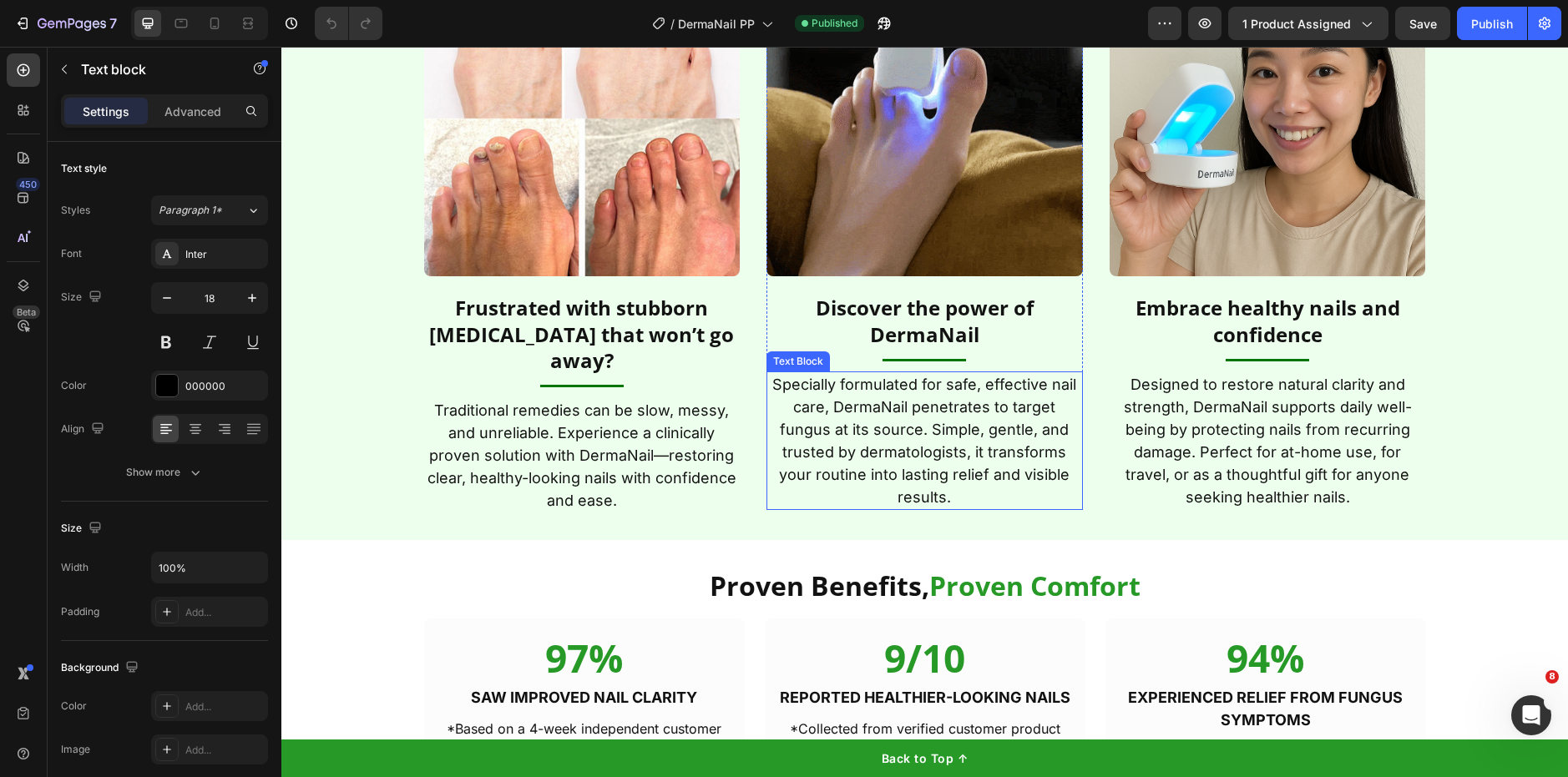
scroll to position [3088, 0]
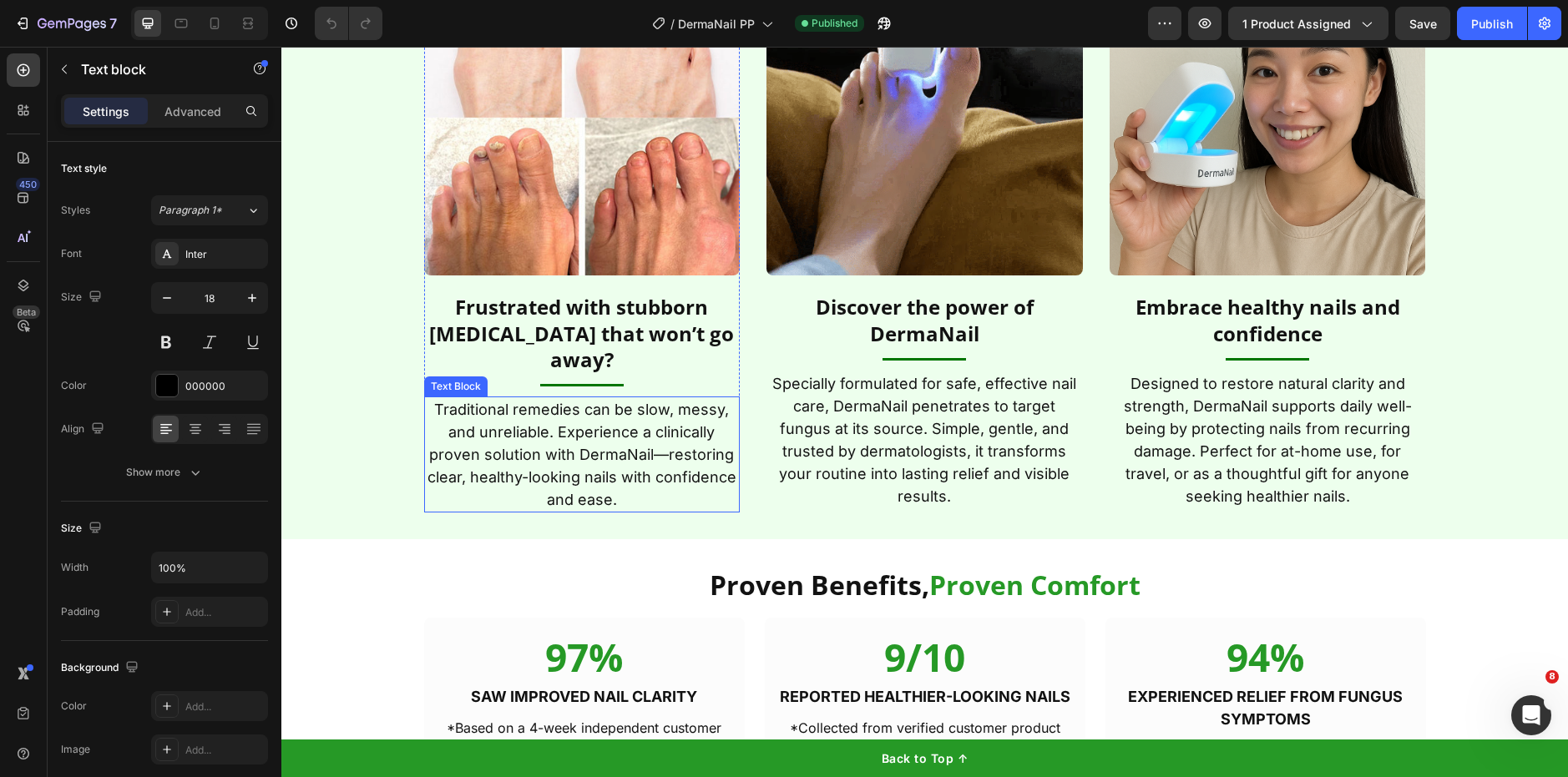
click at [624, 398] on p "Traditional remedies can be slow, messy, and unreliable. Experience a clinicall…" at bounding box center [582, 454] width 313 height 112
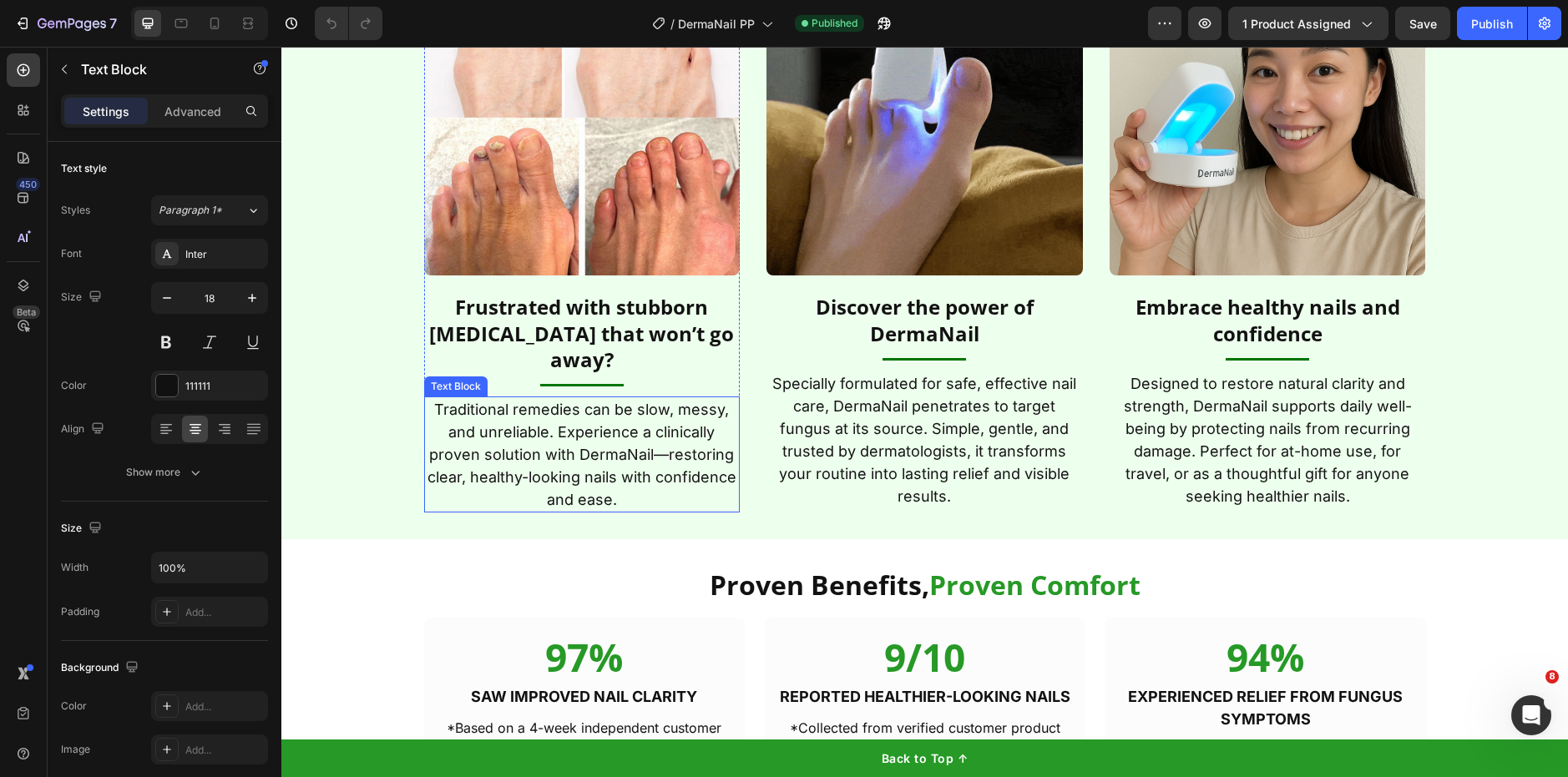
click at [624, 398] on p "Traditional remedies can be slow, messy, and unreliable. Experience a clinicall…" at bounding box center [582, 454] width 313 height 112
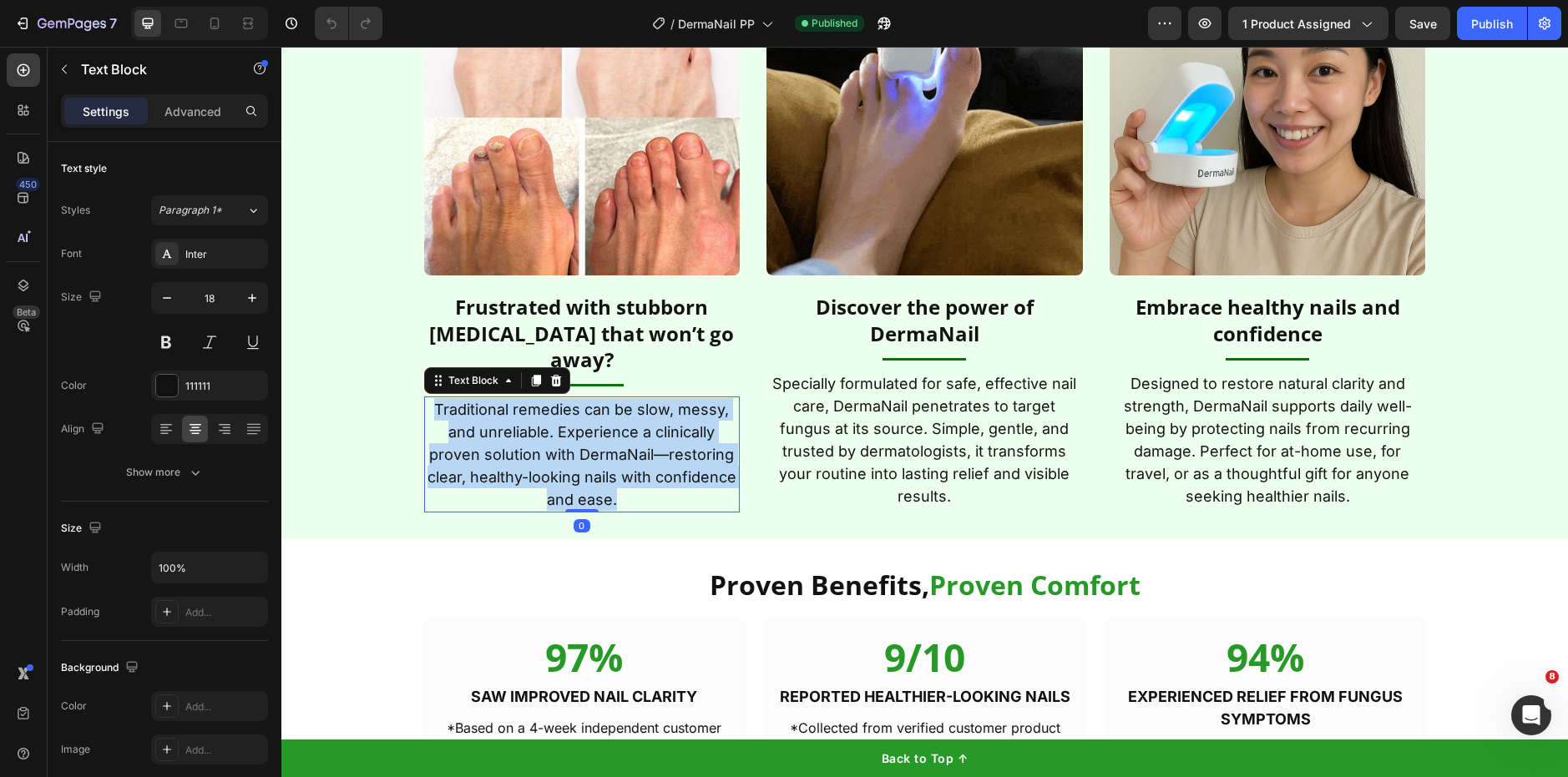
click at [624, 398] on p "Traditional remedies can be slow, messy, and unreliable. Experience a clinicall…" at bounding box center [582, 454] width 313 height 112
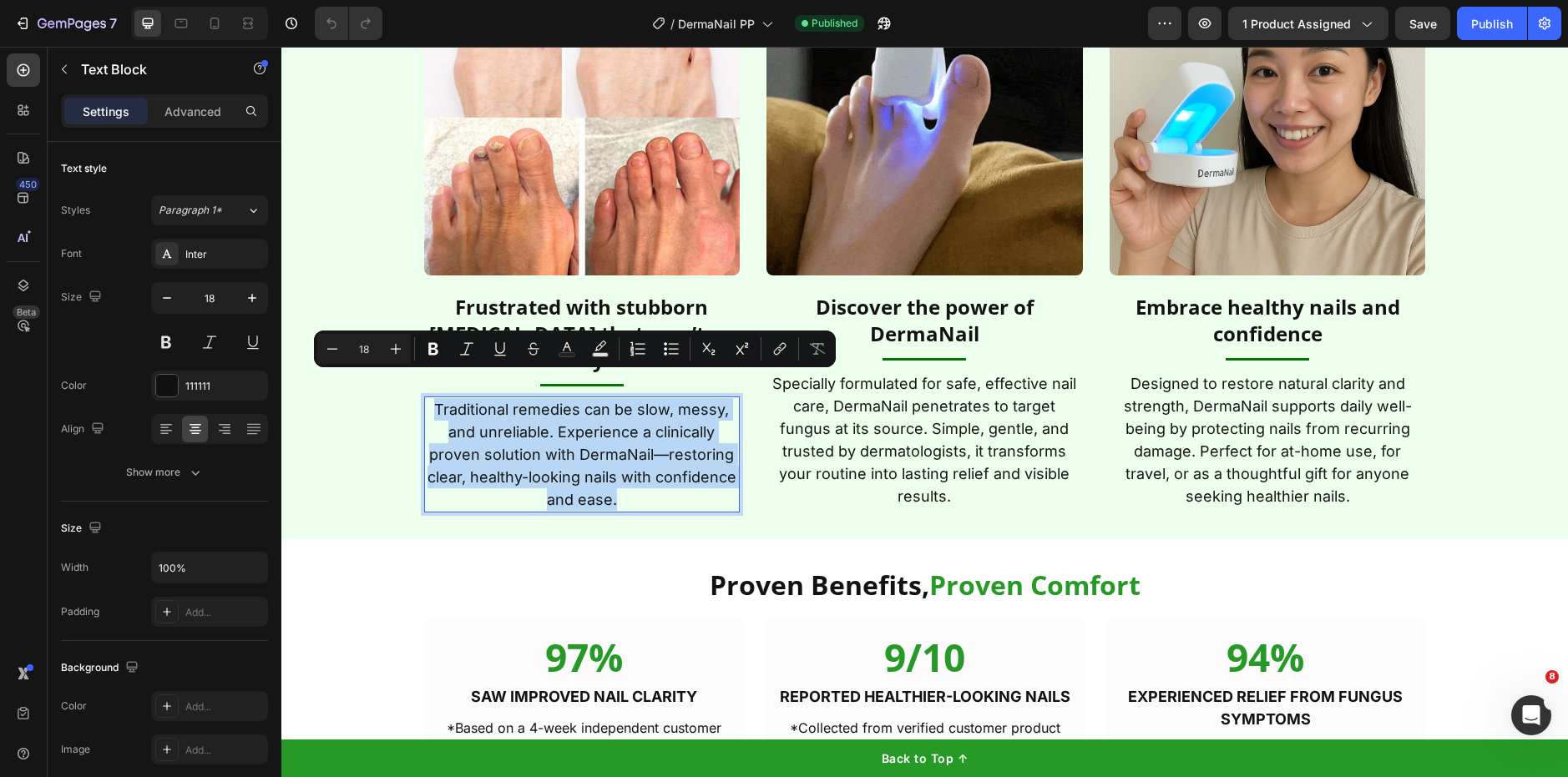
copy p "Traditional remedies can be slow, messy, and unreliable. Experience a clinicall…"
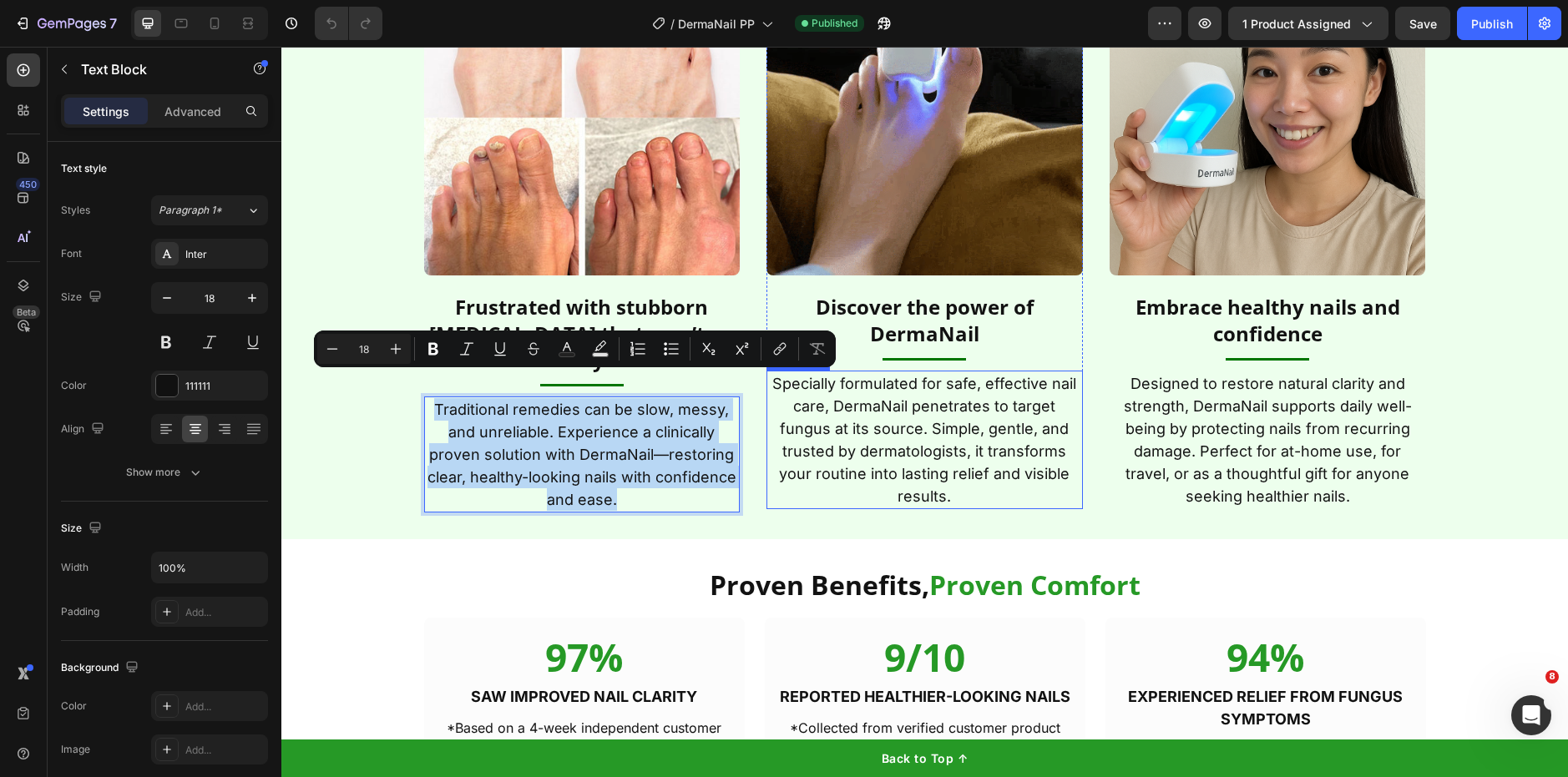
click at [900, 426] on p "Specially formulated for safe, effective nail care, DermaNail penetrates to tar…" at bounding box center [924, 440] width 313 height 135
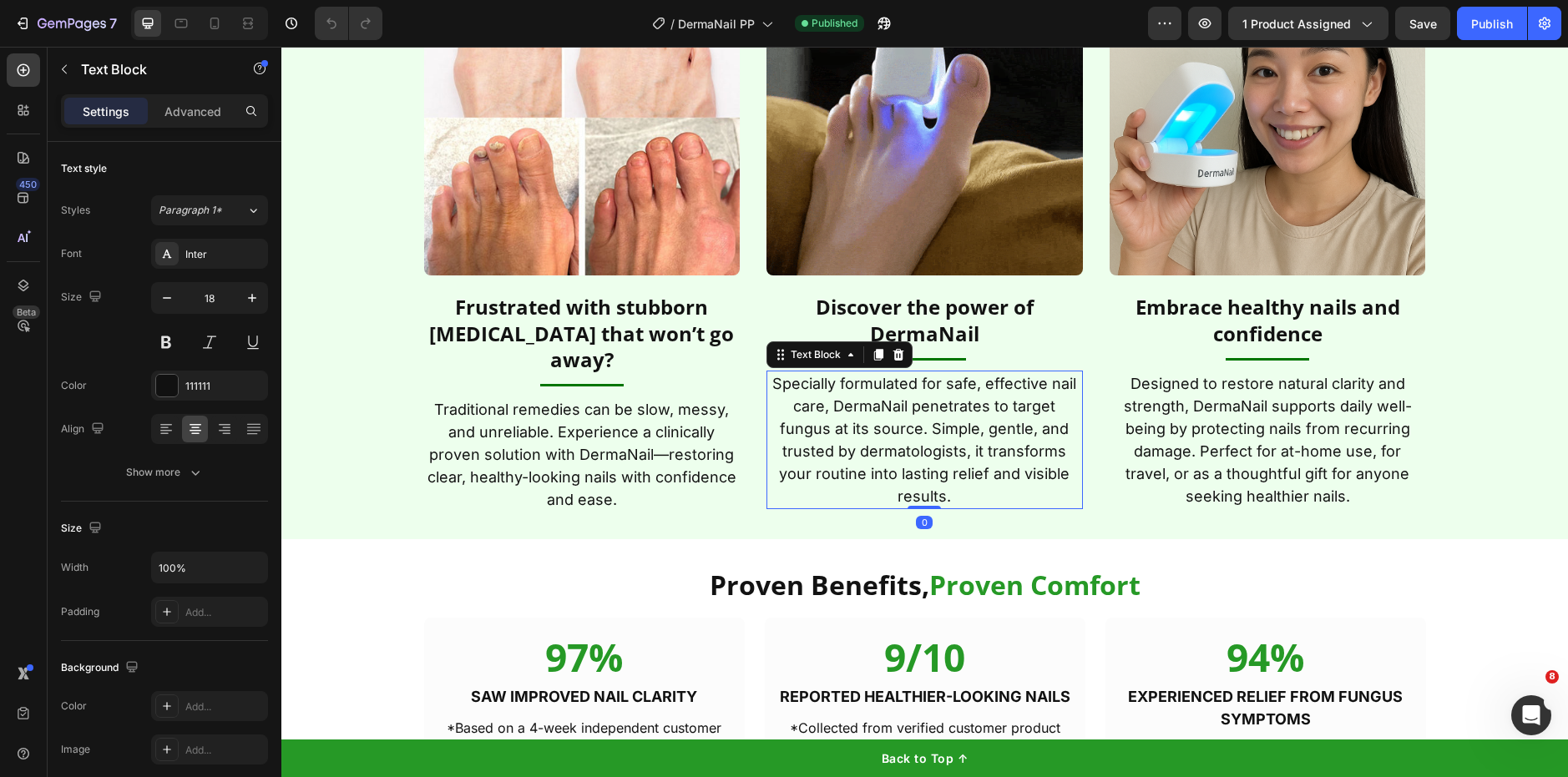
click at [900, 426] on p "Specially formulated for safe, effective nail care, DermaNail penetrates to tar…" at bounding box center [924, 440] width 313 height 135
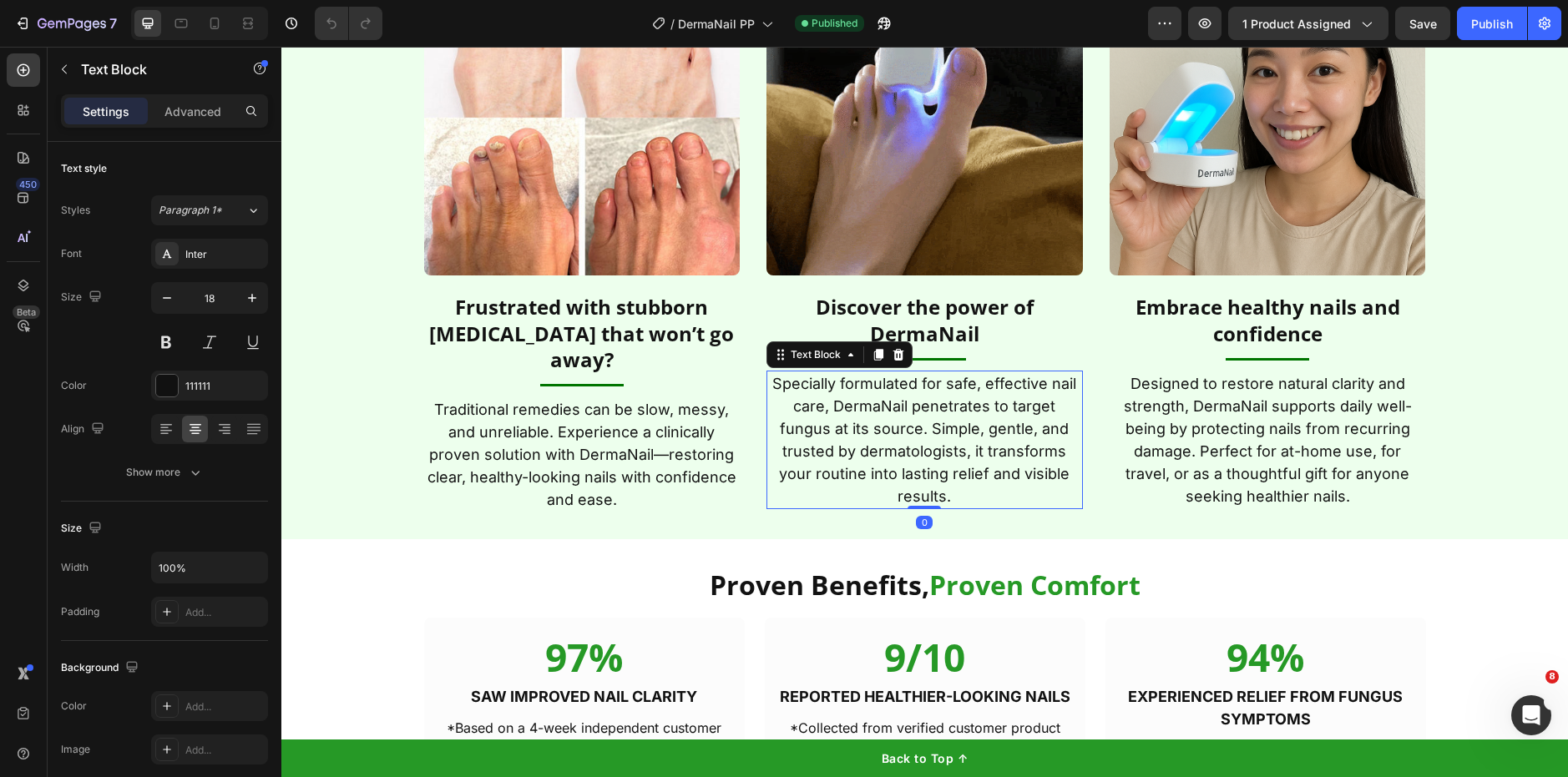
click at [900, 426] on p "Specially formulated for safe, effective nail care, DermaNail penetrates to tar…" at bounding box center [924, 440] width 313 height 135
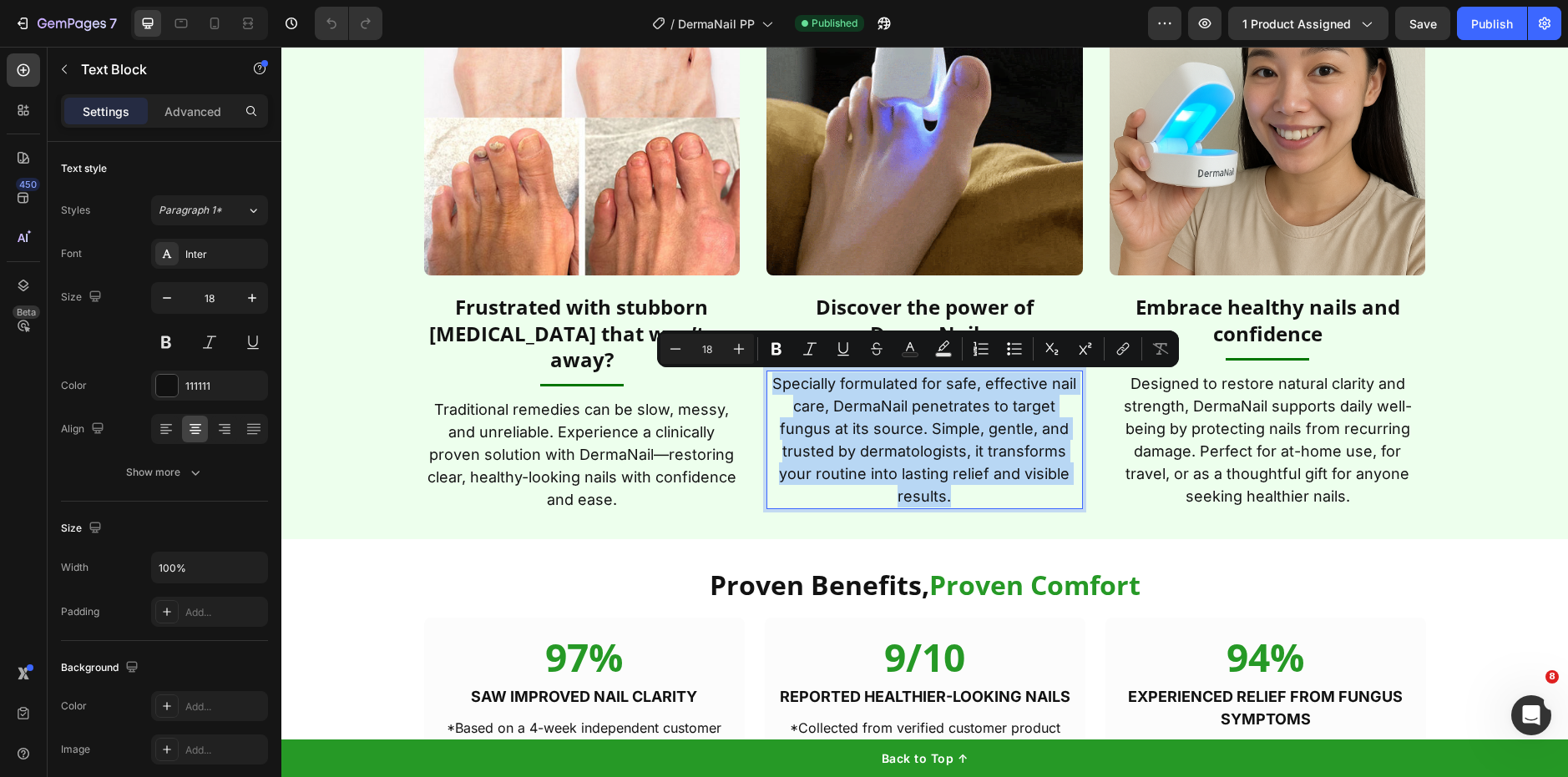
copy p "Specially formulated for safe, effective nail care, DermaNail penetrates to tar…"
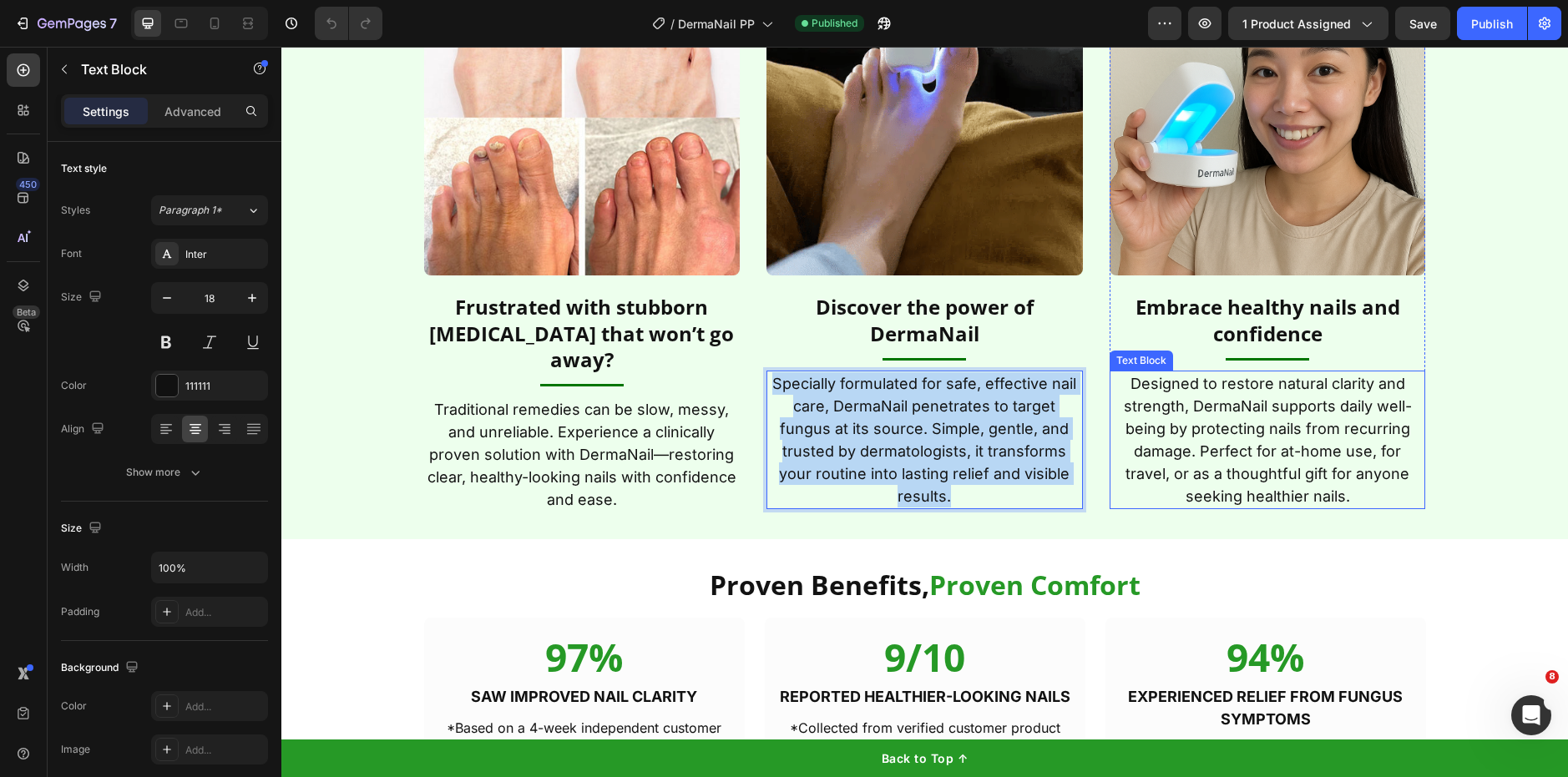
click at [1223, 445] on p "Designed to restore natural clarity and strength, DermaNail supports daily well…" at bounding box center [1267, 440] width 313 height 135
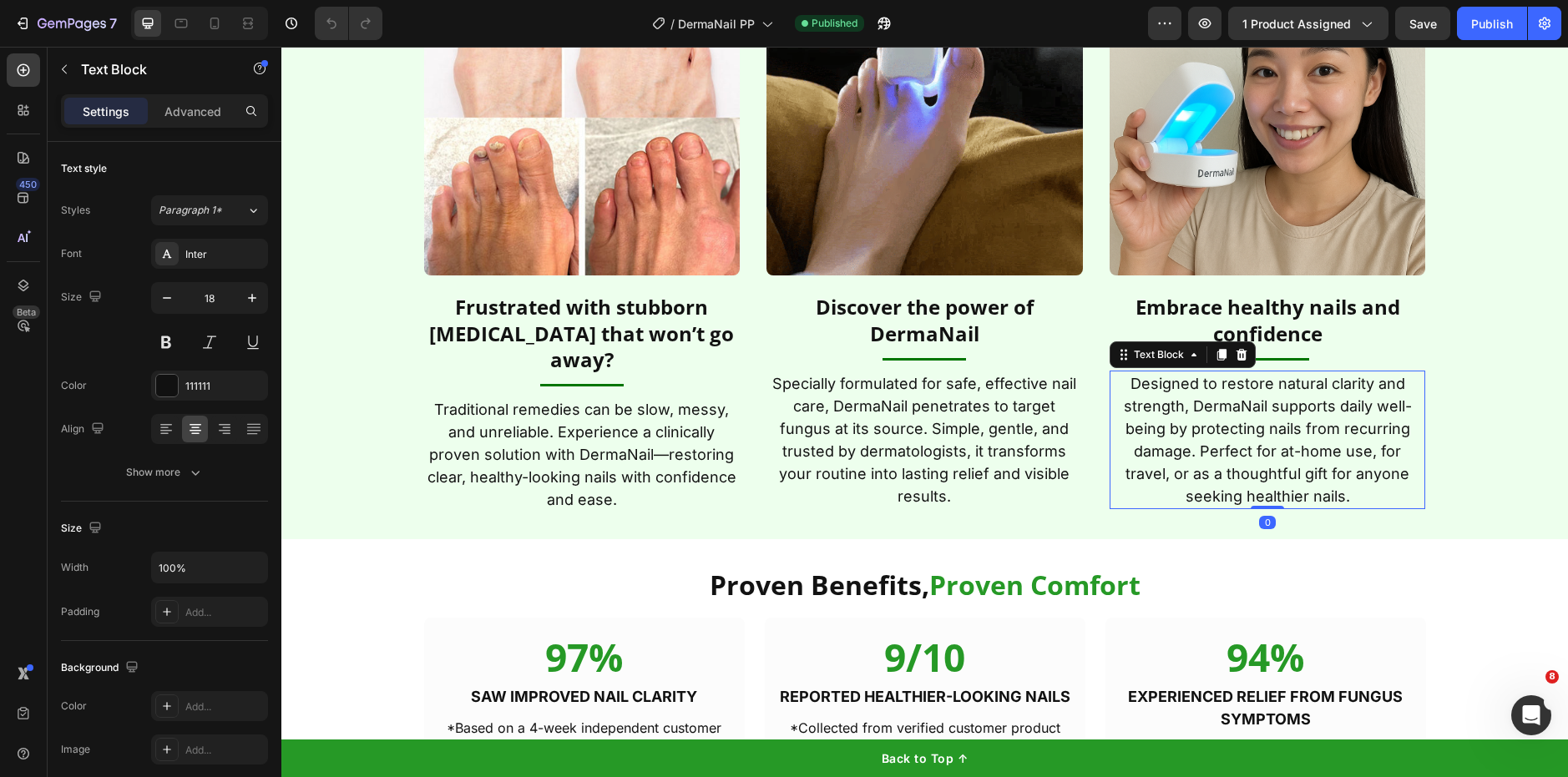
click at [1223, 445] on p "Designed to restore natural clarity and strength, DermaNail supports daily well…" at bounding box center [1267, 440] width 313 height 135
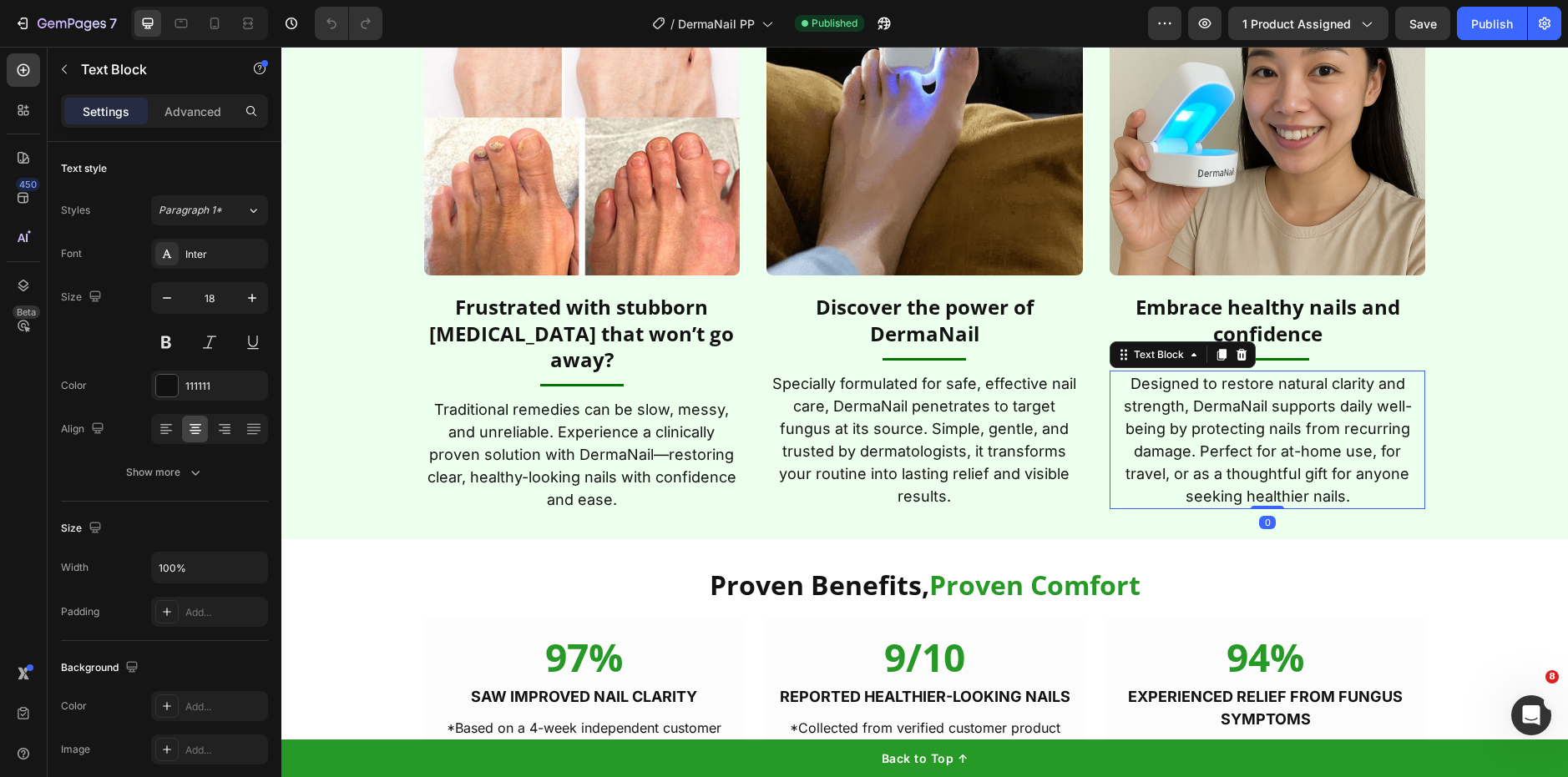
click at [1223, 445] on p "Designed to restore natural clarity and strength, DermaNail supports daily well…" at bounding box center [1267, 440] width 313 height 135
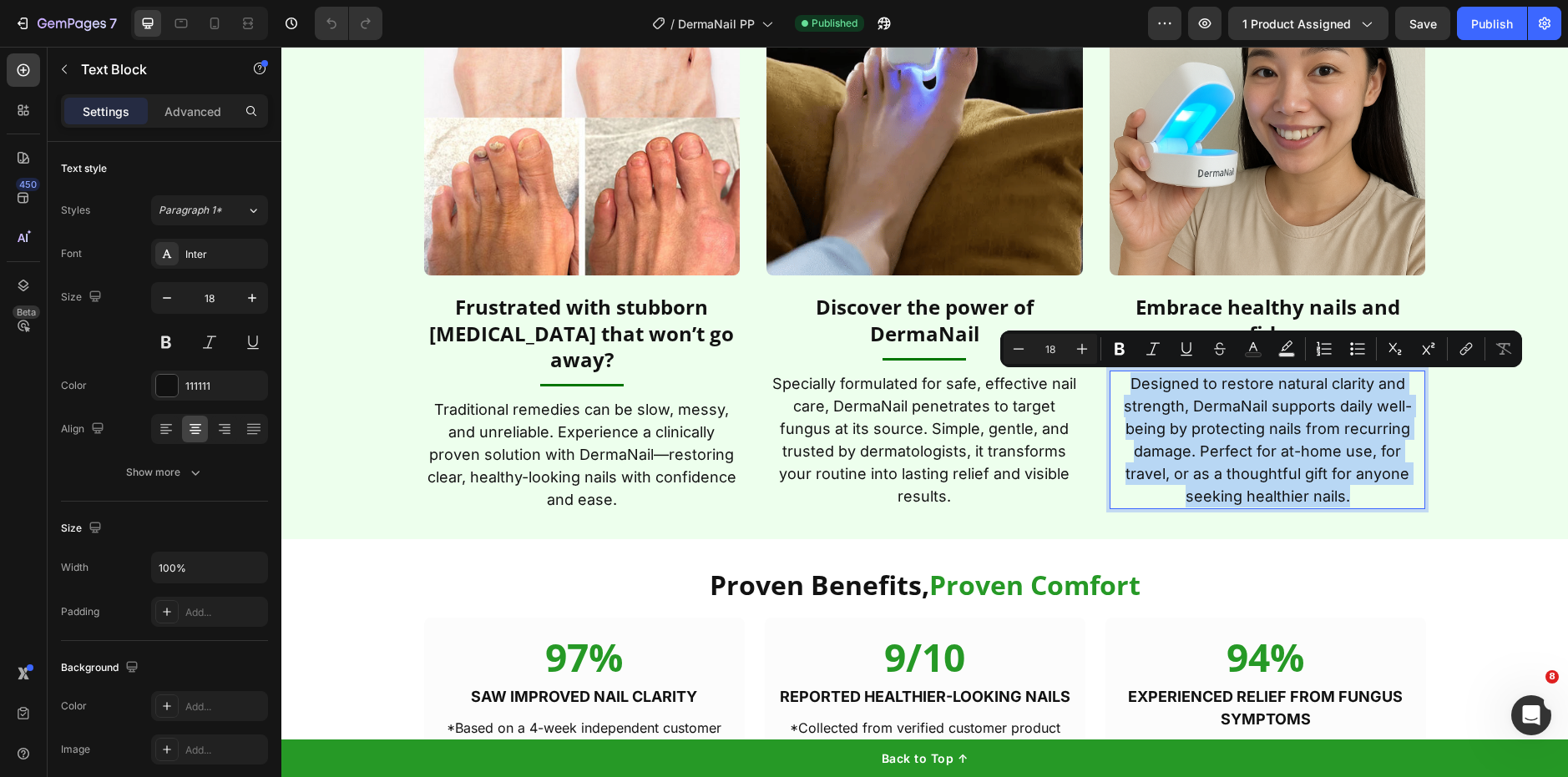
copy p "Designed to restore natural clarity and strength, DermaNail supports daily well…"
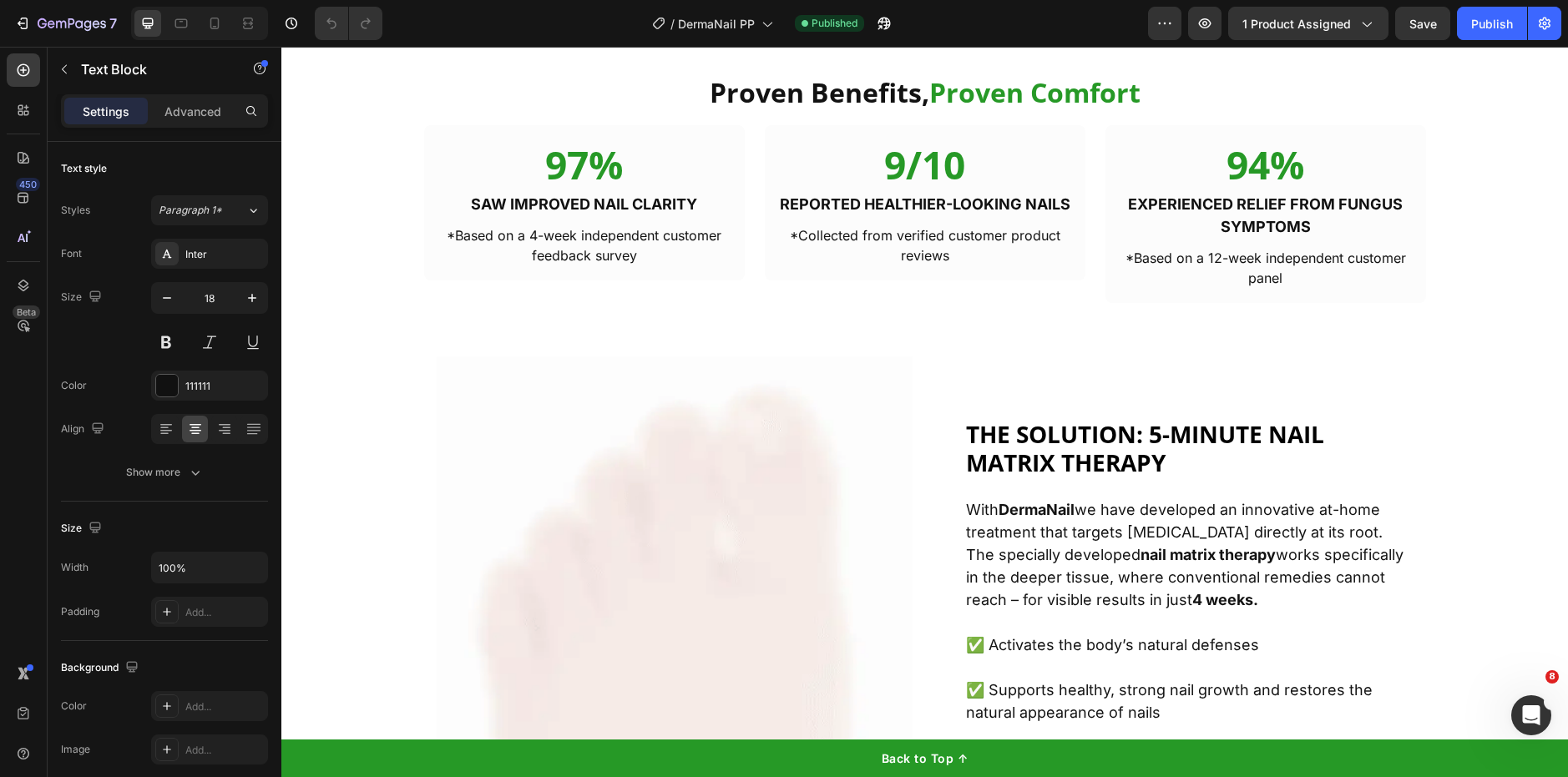
type input "16"
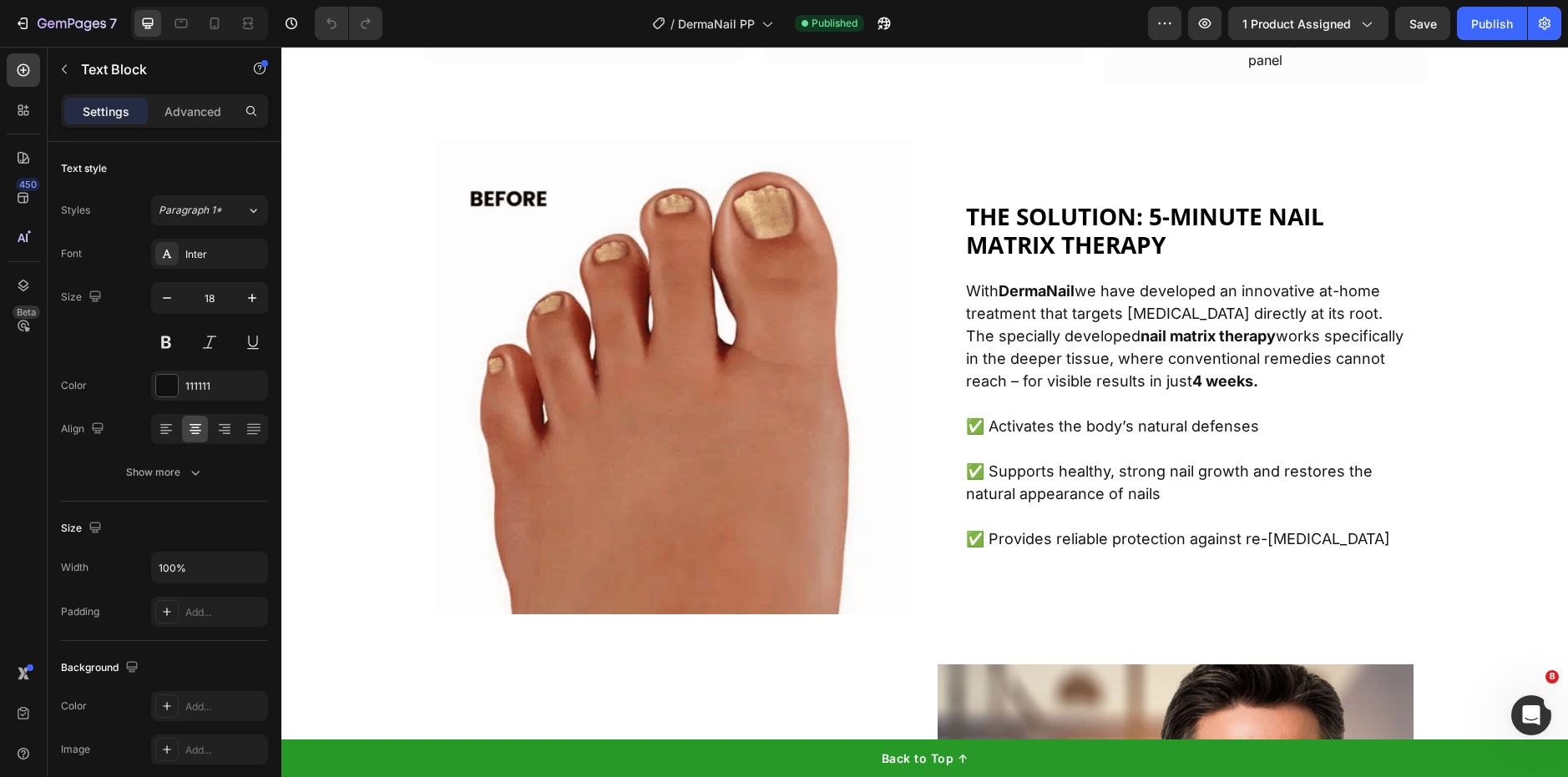
scroll to position [3817, 0]
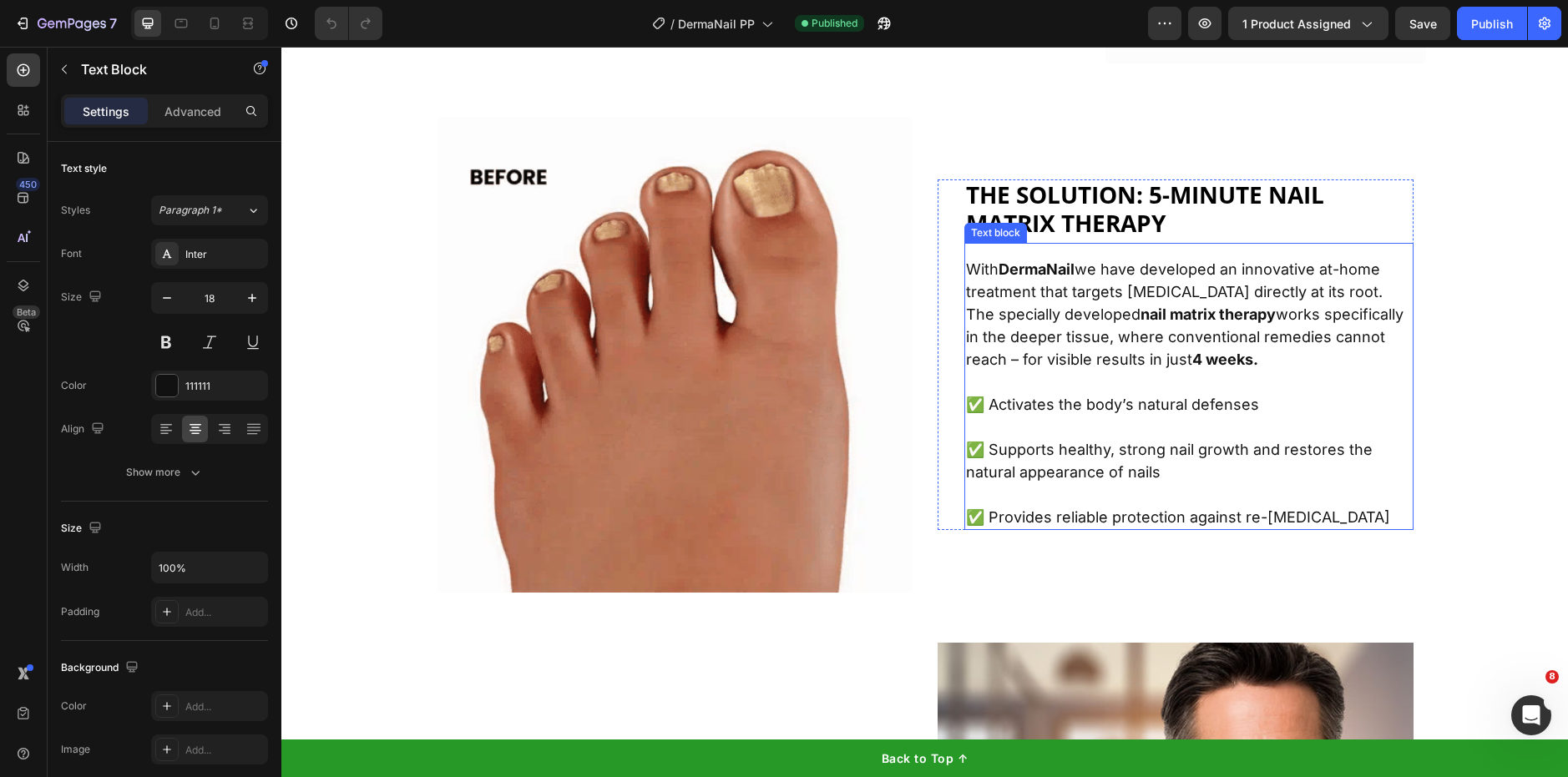
click at [1177, 334] on p "With DermaNail we have developed an innovative at-home treatment that targets […" at bounding box center [1189, 314] width 446 height 112
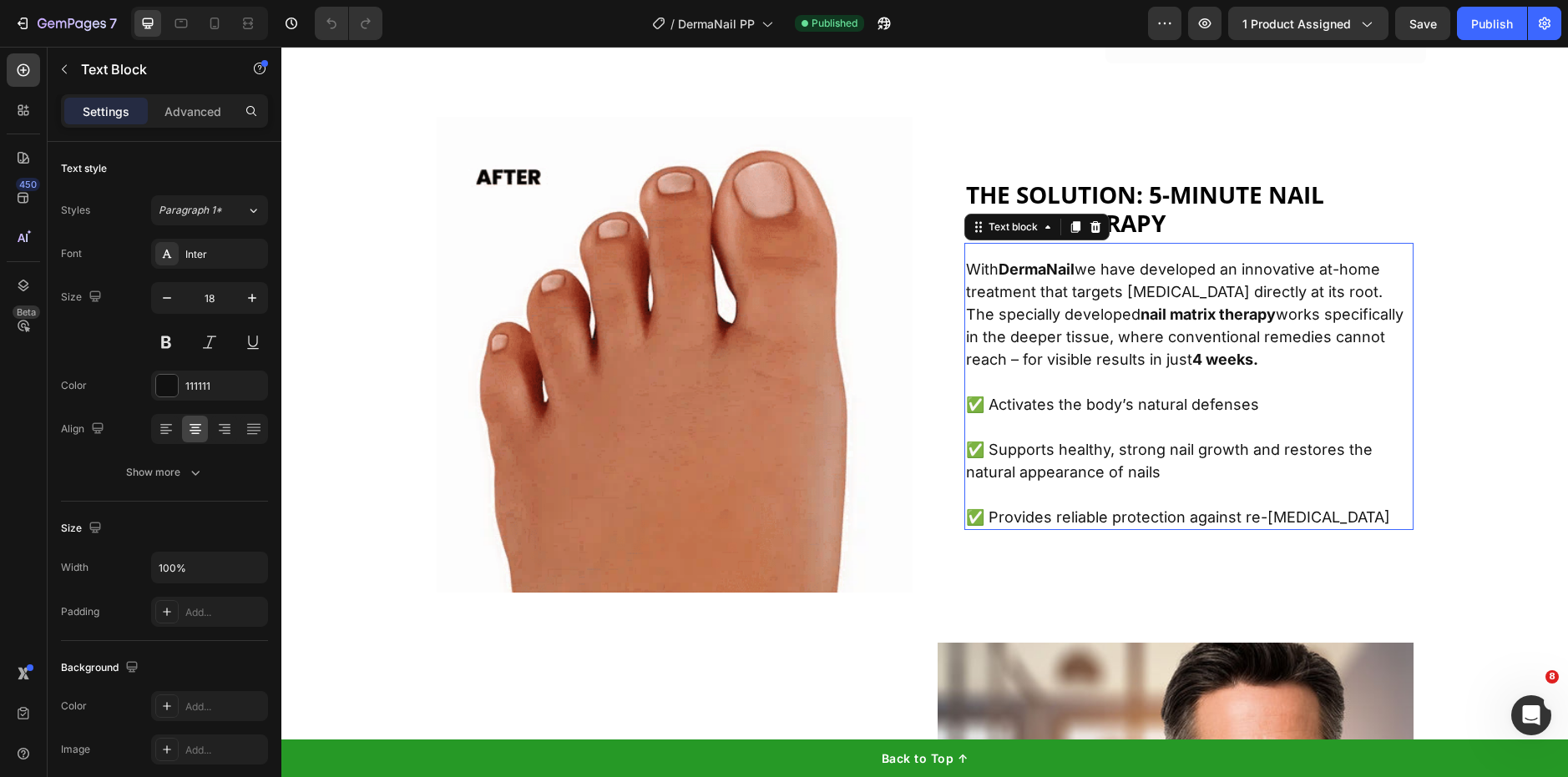
click at [1177, 334] on p "With DermaNail we have developed an innovative at-home treatment that targets […" at bounding box center [1189, 314] width 446 height 112
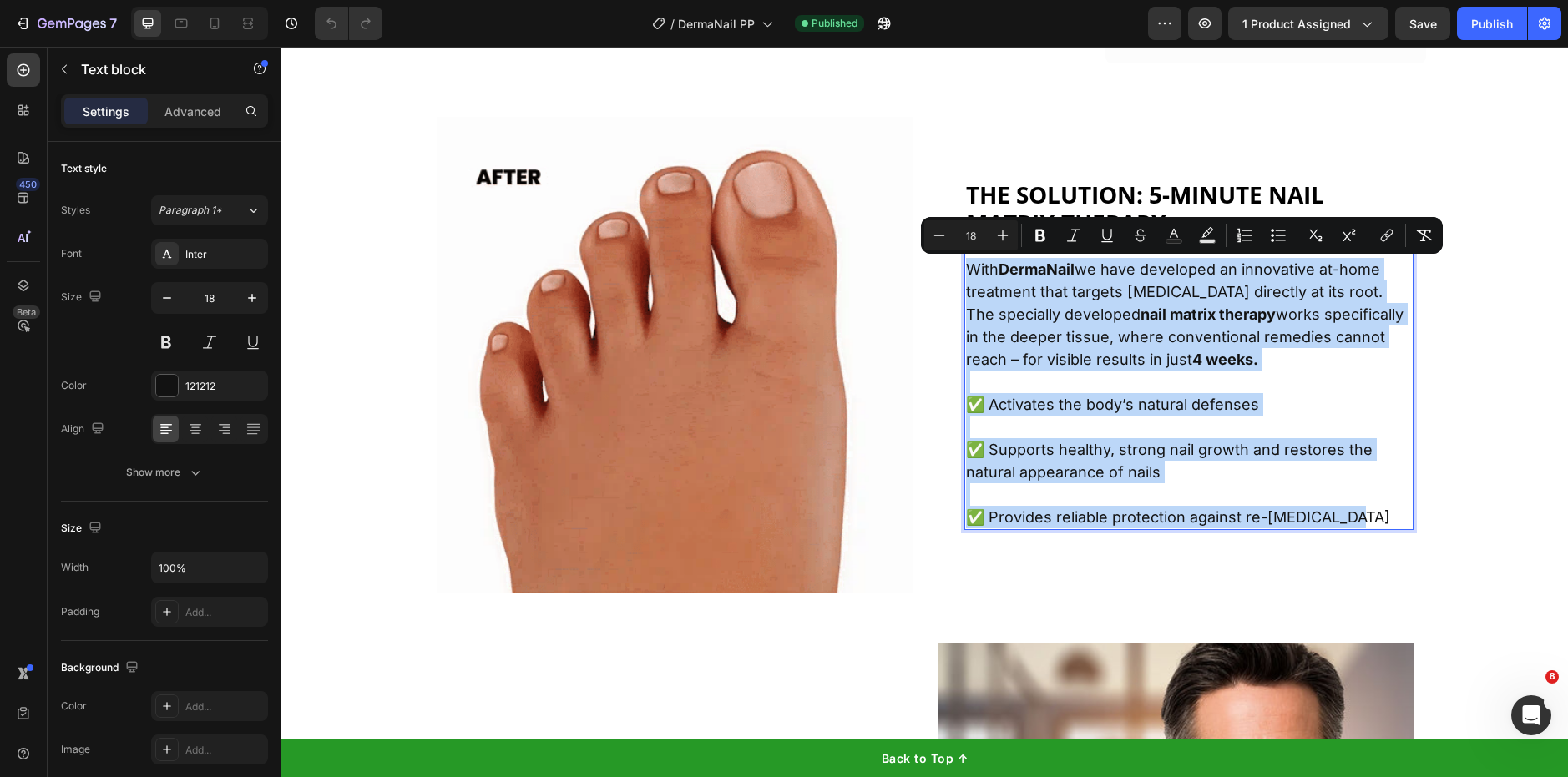
copy div "With DermaNail we have developed an innovative at-home treatment that targets […"
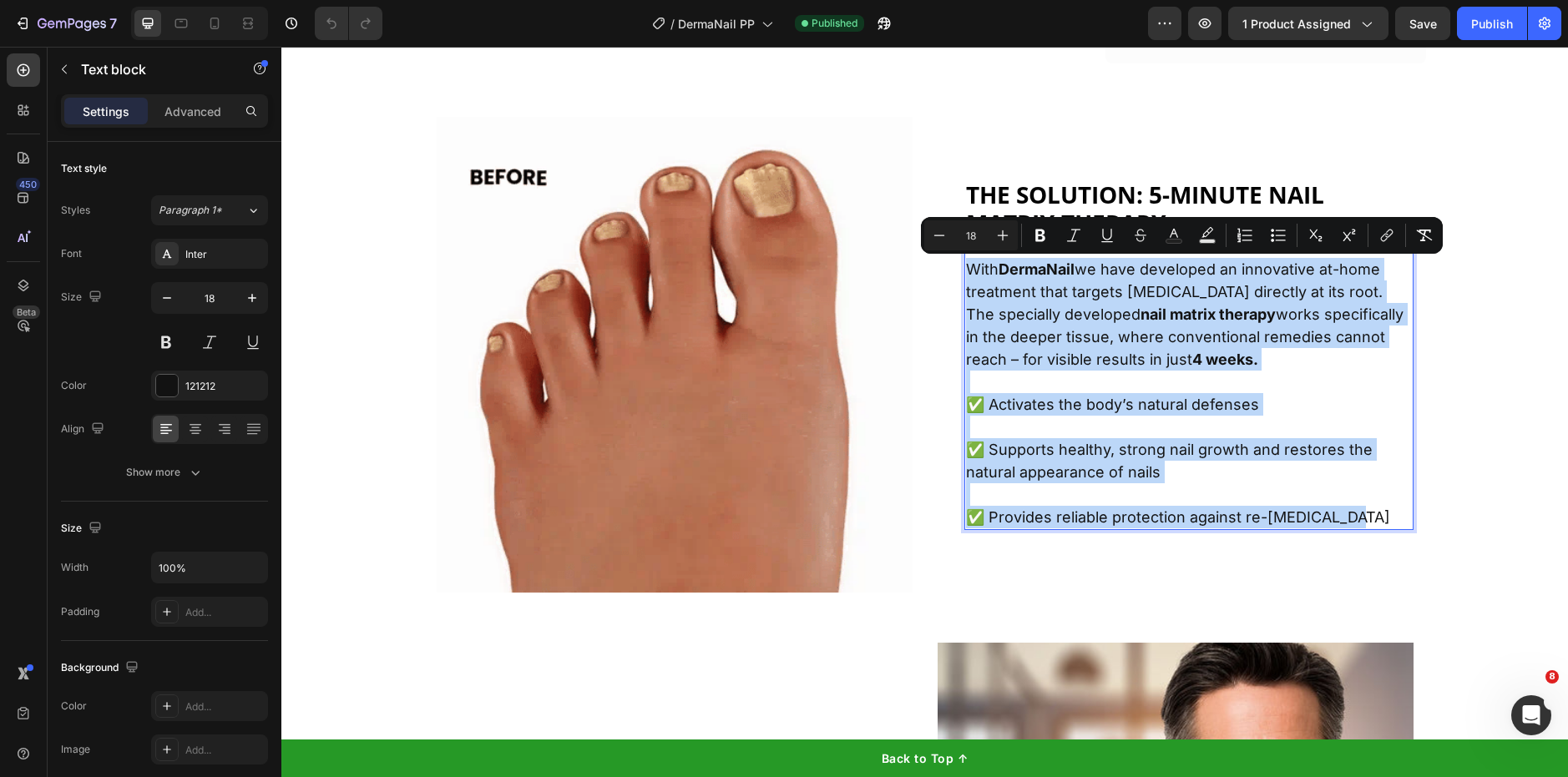
click at [1303, 428] on p "✅ Supports healthy, strong nail growth and restores the natural appearance of n…" at bounding box center [1189, 450] width 446 height 68
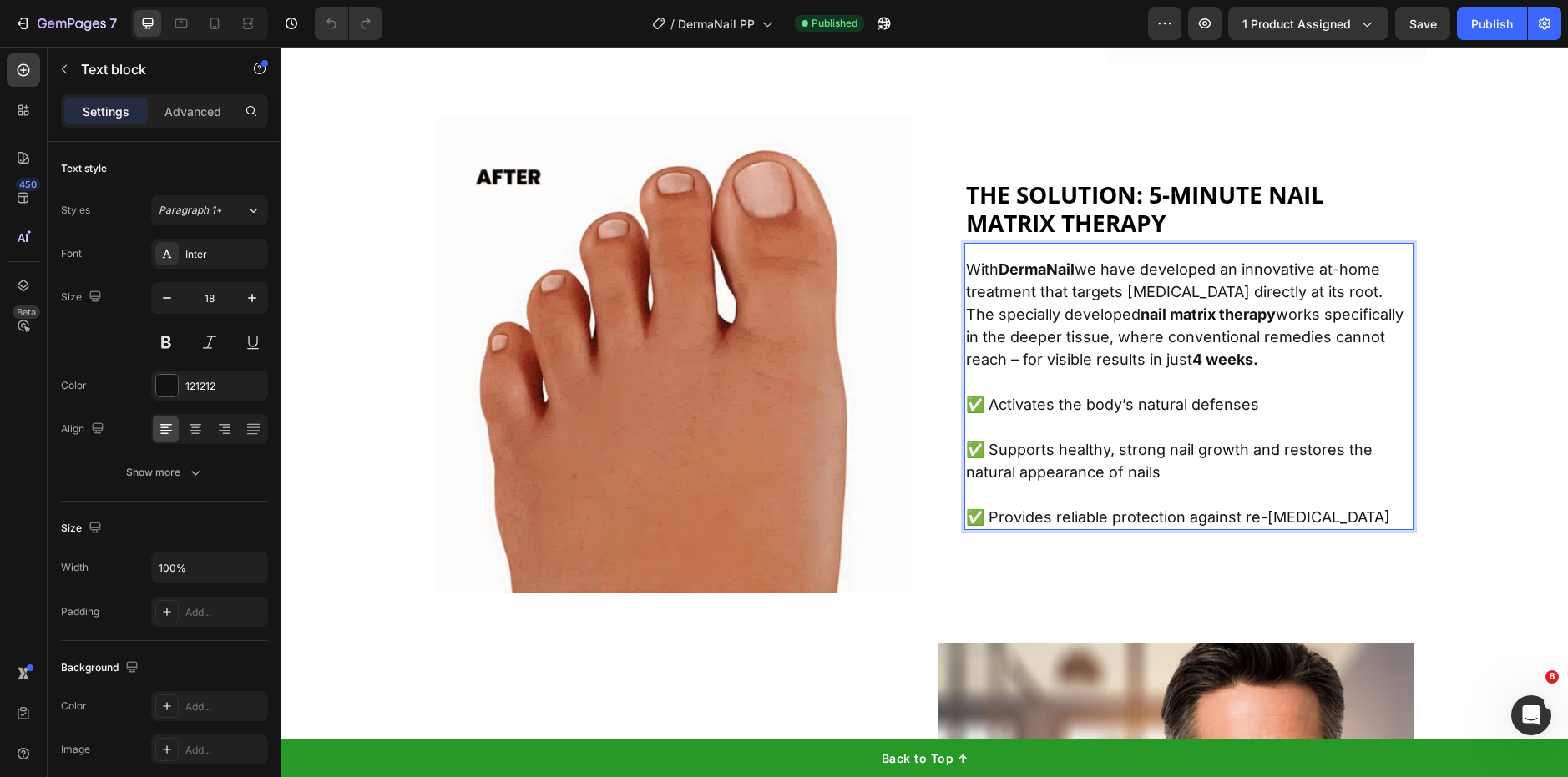
click at [1228, 403] on p "✅ Activates the body’s natural defenses" at bounding box center [1189, 403] width 446 height 22
click at [282, 46] on lt-span "defen c es" at bounding box center [282, 46] width 0 height 0
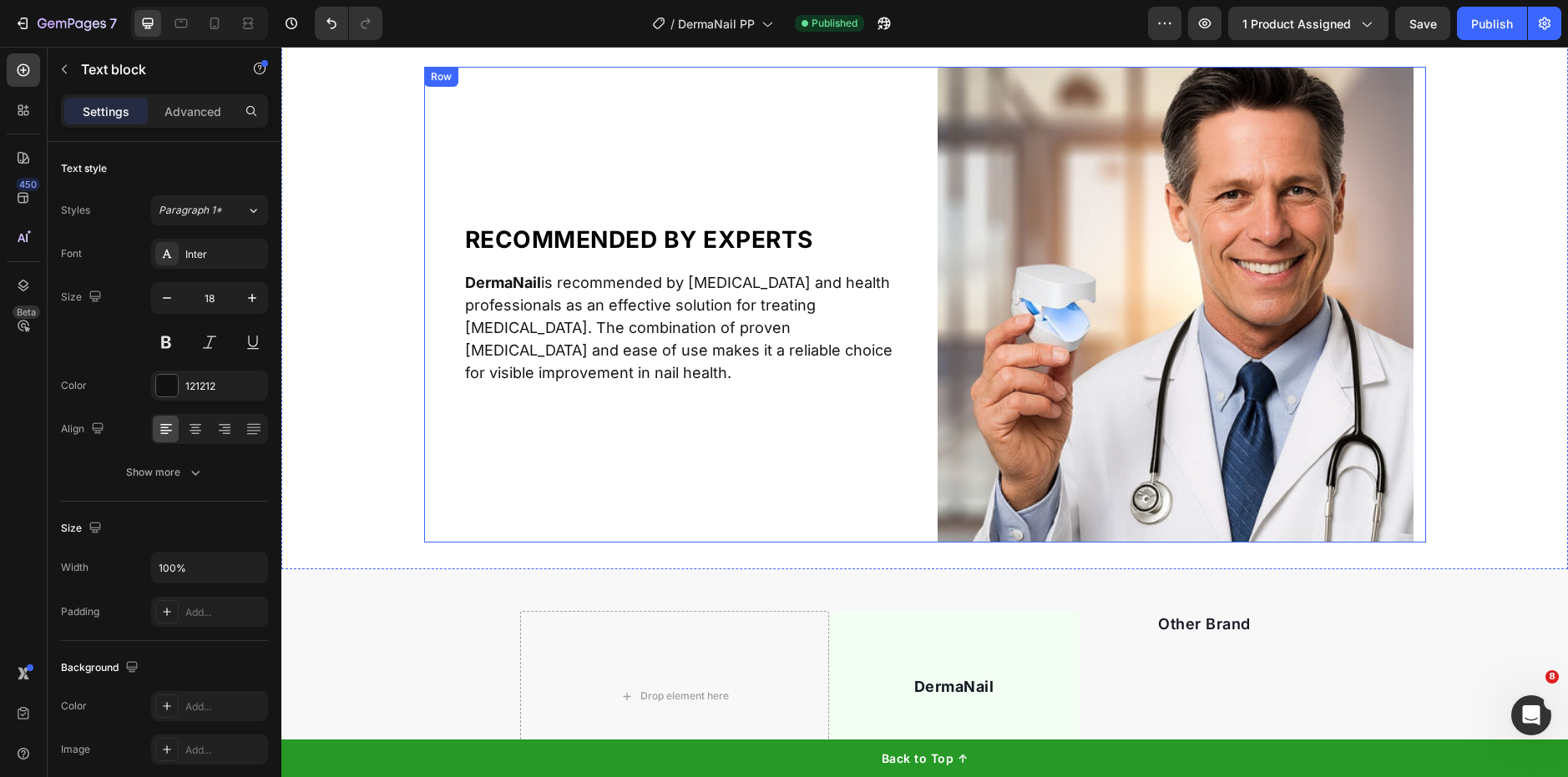
scroll to position [4388, 0]
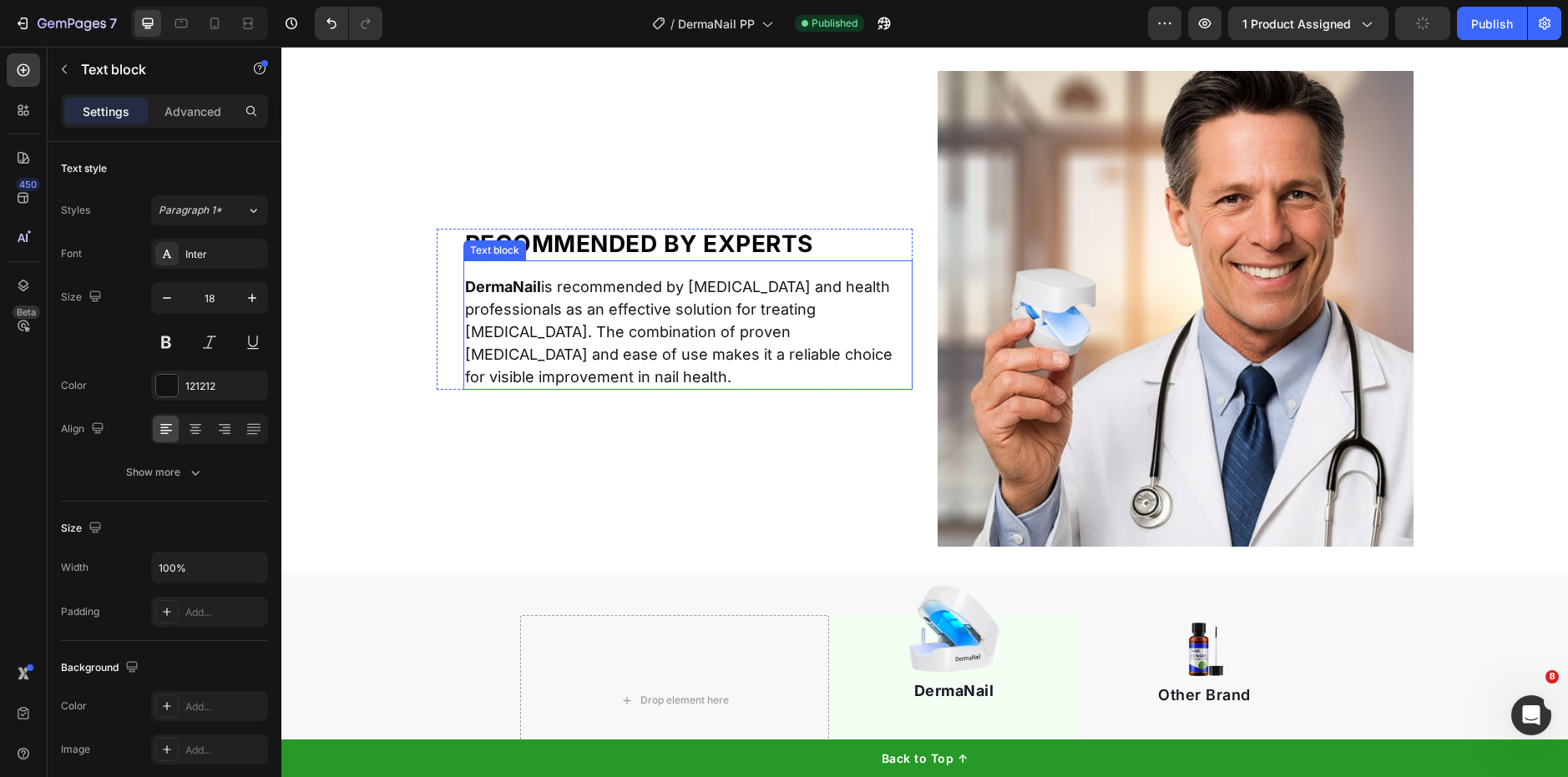
click at [651, 301] on p "DermaNail is recommended by [MEDICAL_DATA] and health professionals as an effec…" at bounding box center [687, 332] width 446 height 112
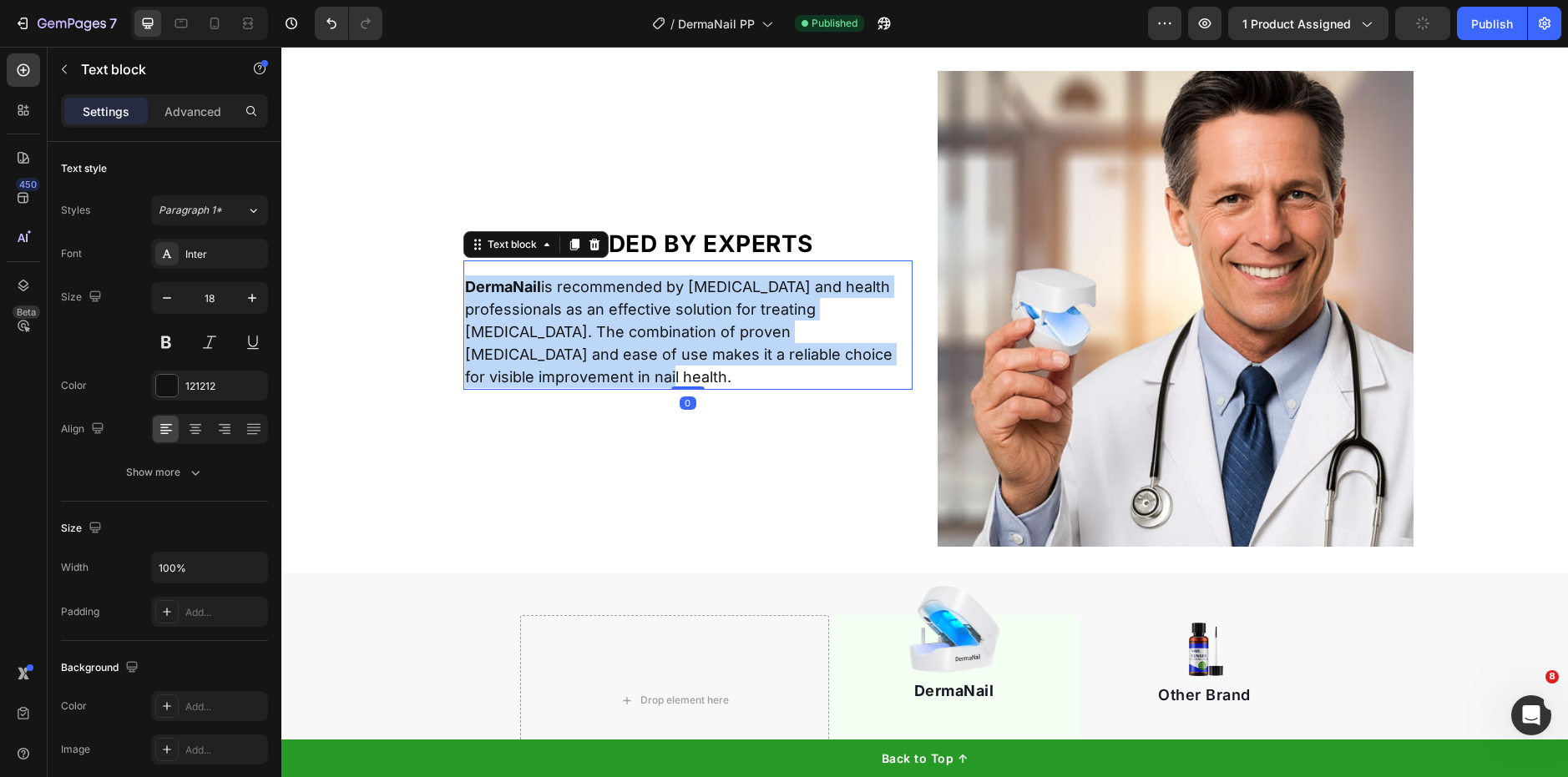
click at [651, 301] on p "DermaNail is recommended by [MEDICAL_DATA] and health professionals as an effec…" at bounding box center [687, 332] width 446 height 112
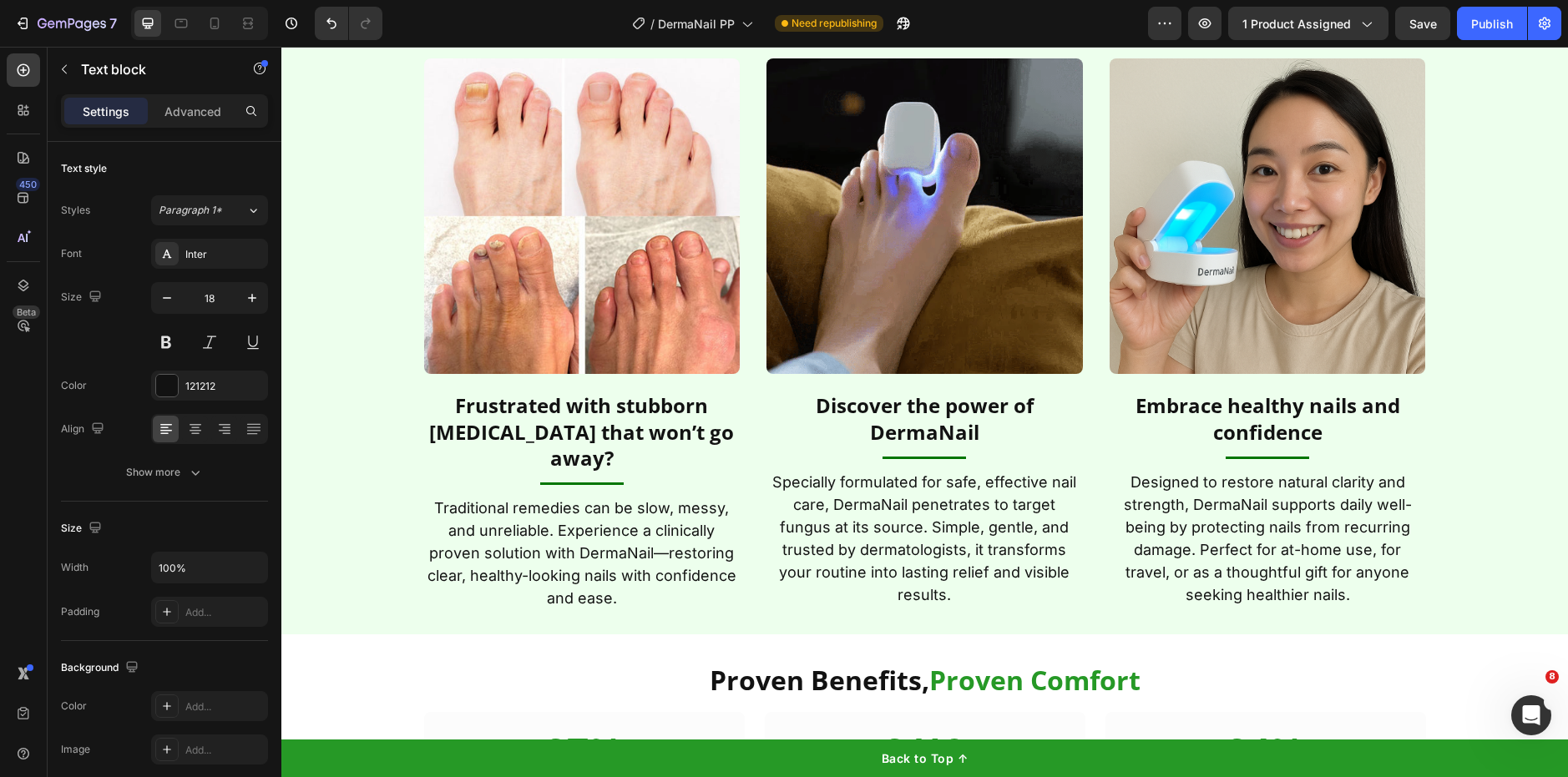
type input "16"
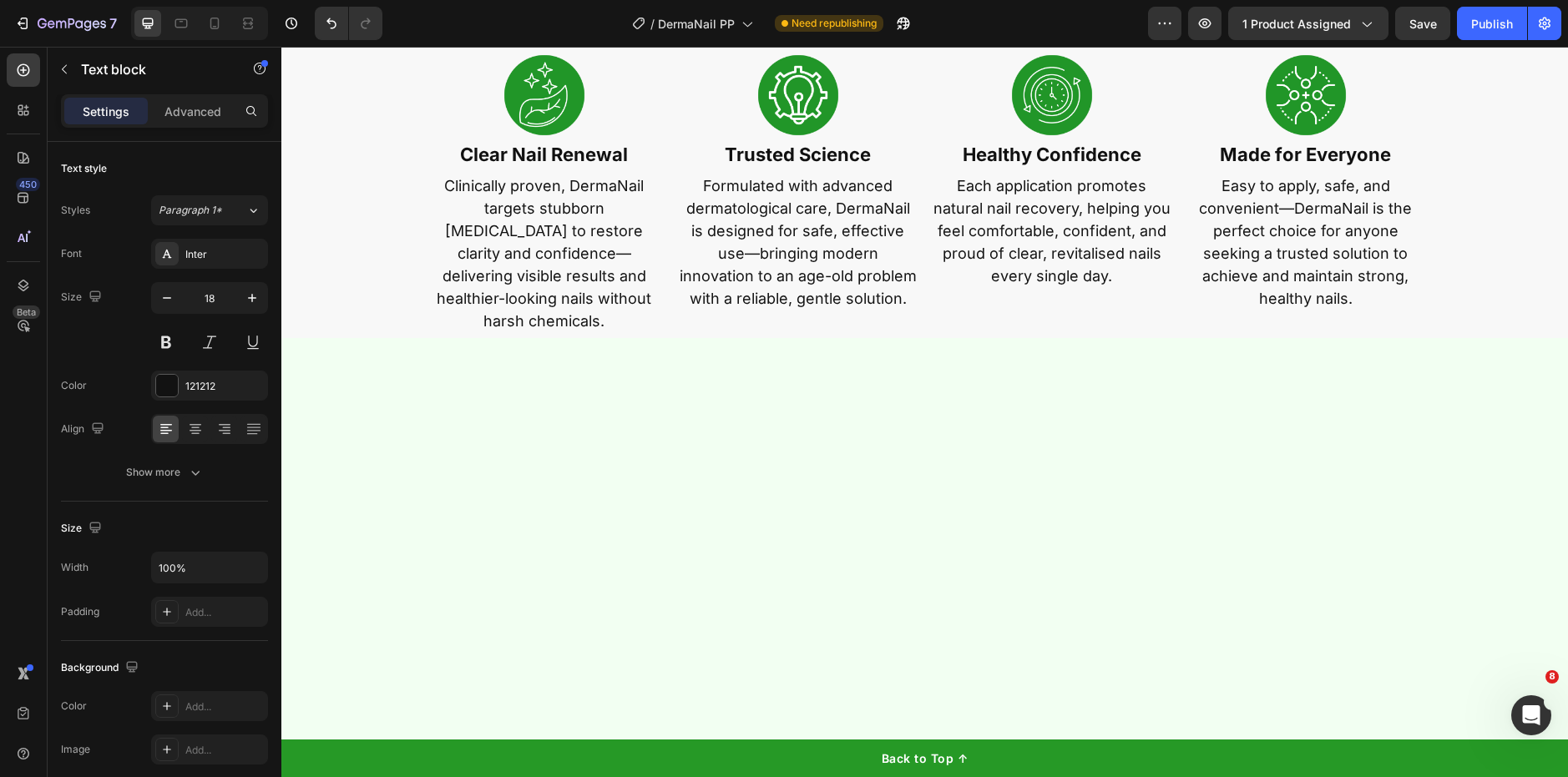
scroll to position [0, 0]
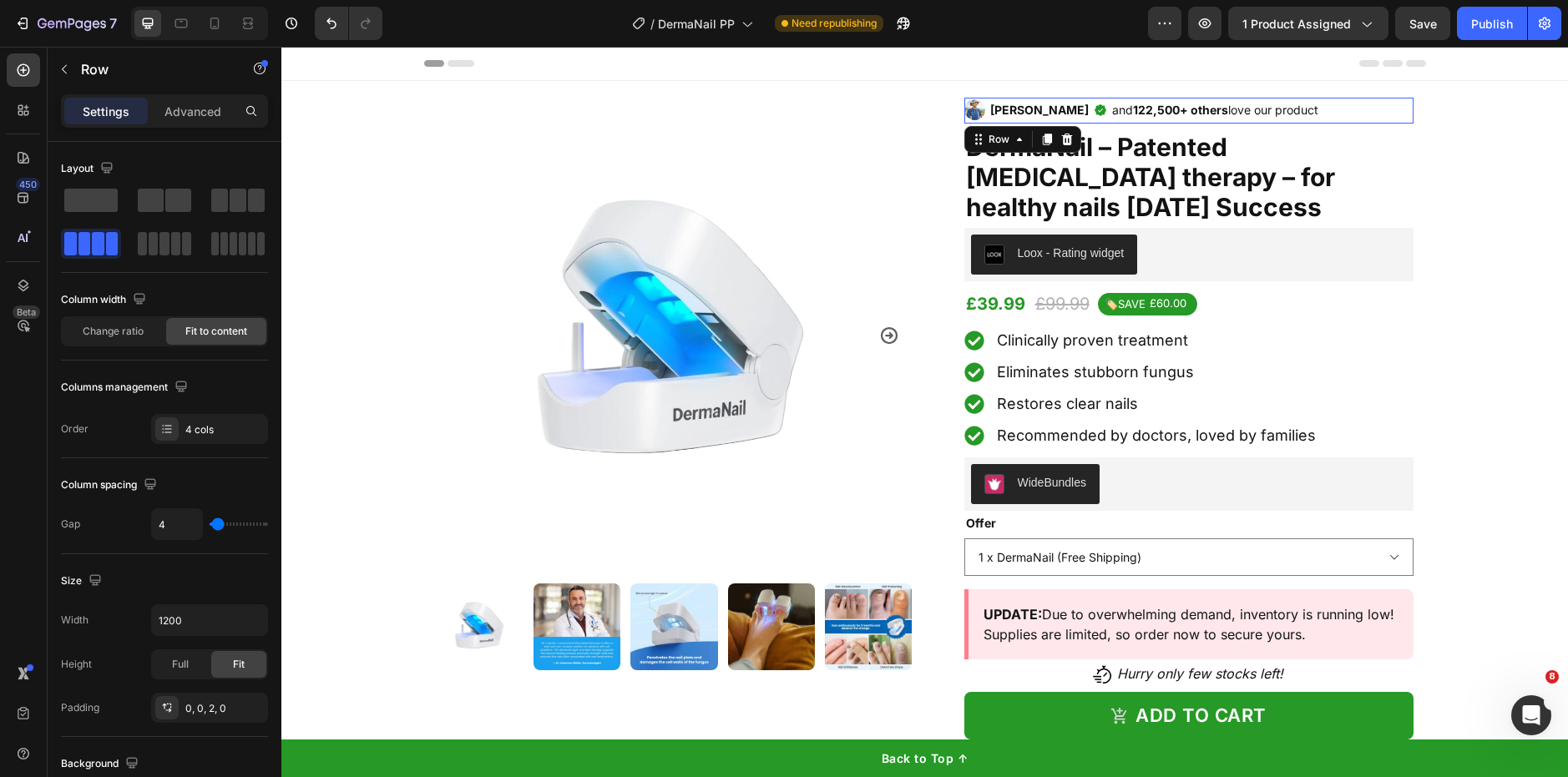
click at [1276, 105] on div "Image [PERSON_NAME] Text Block Icon and 122,500+ others love our product Text B…" at bounding box center [1189, 110] width 449 height 26
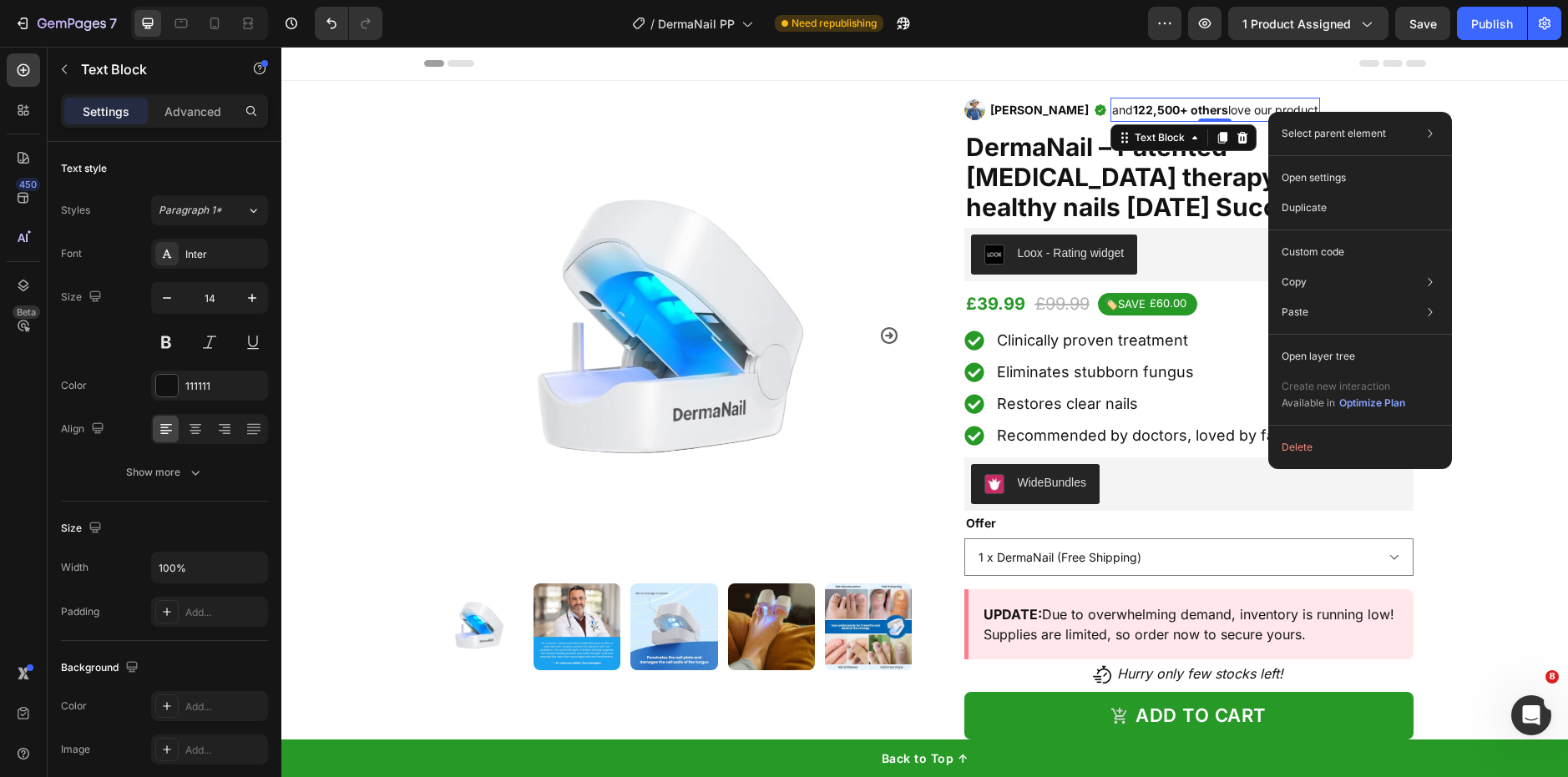
click at [1268, 112] on div "Select parent element Product Row 1 col Row 4 cols Text Block Open settings Dup…" at bounding box center [1360, 290] width 184 height 357
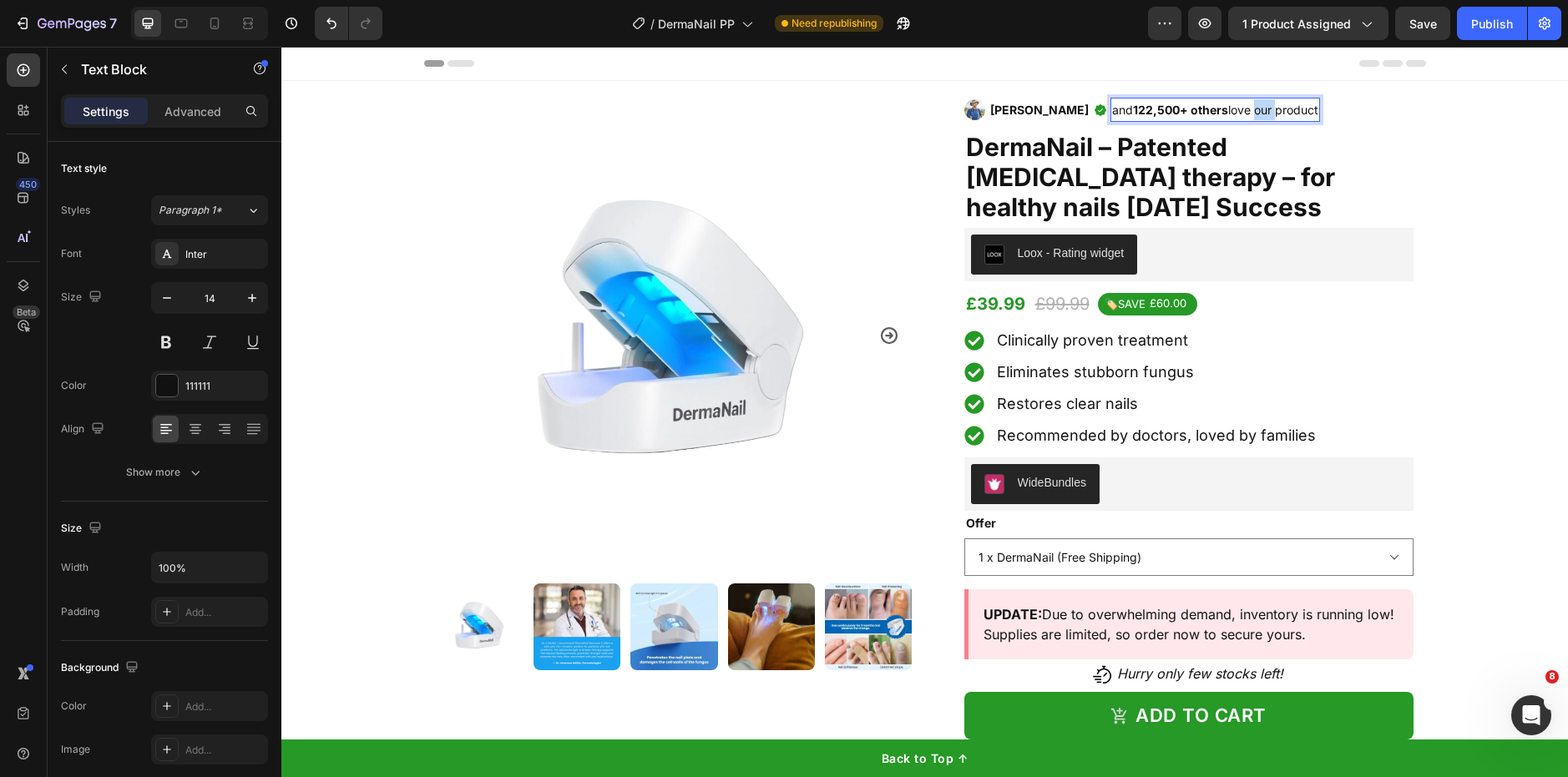
click at [1218, 106] on p "and 122,500+ others love our product" at bounding box center [1215, 110] width 206 height 21
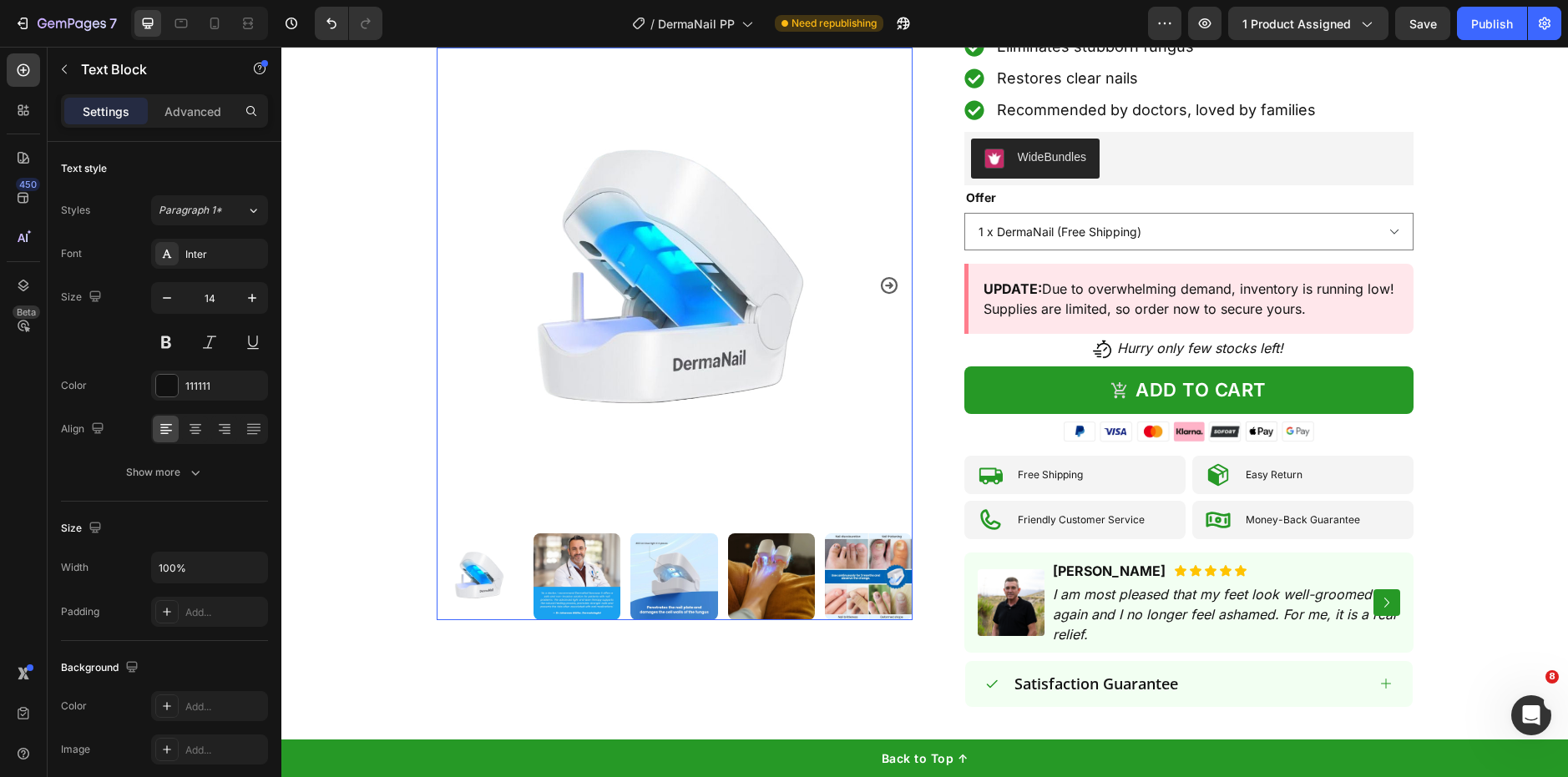
scroll to position [326, 0]
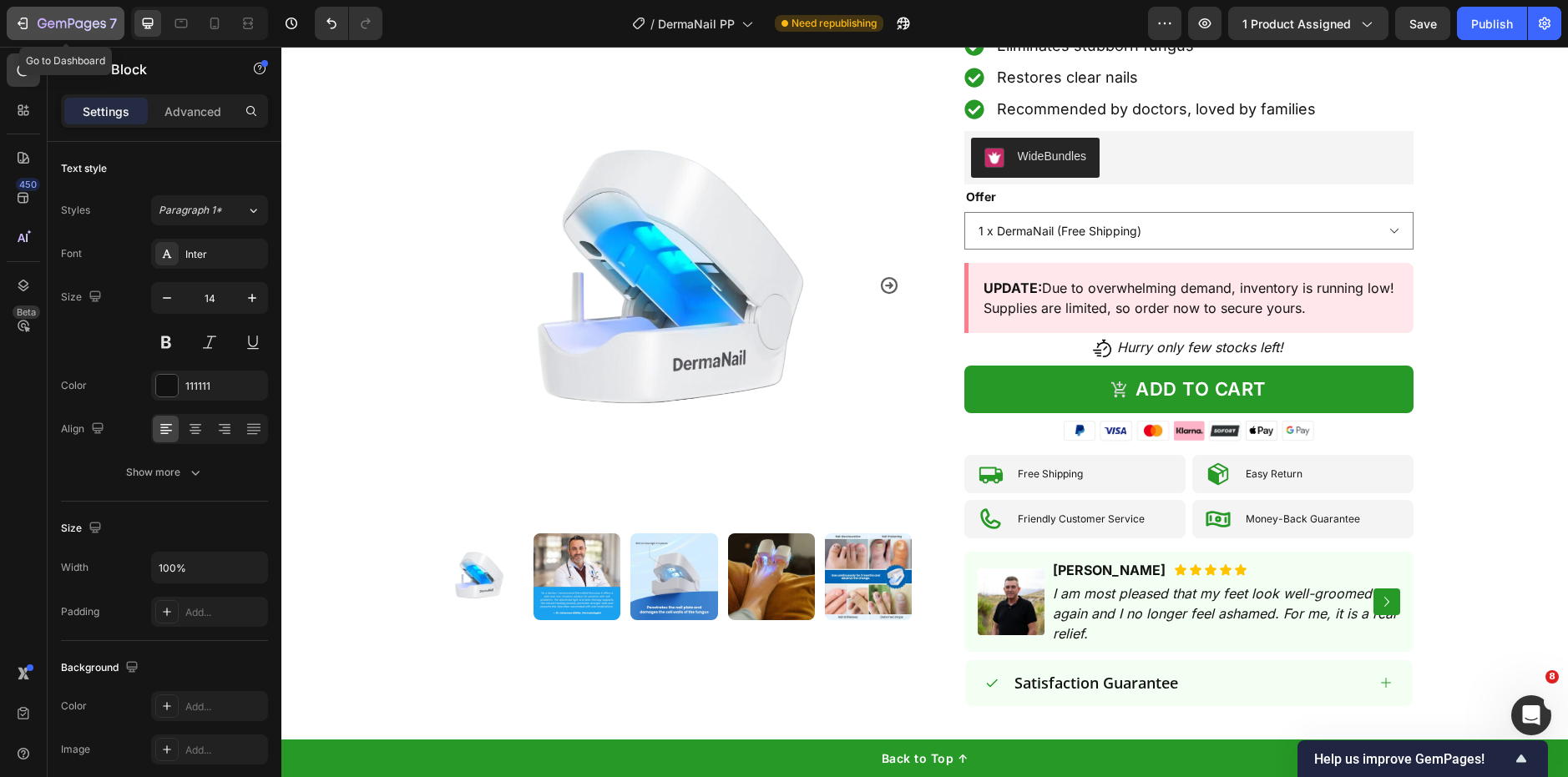
click at [97, 19] on icon "button" at bounding box center [72, 24] width 69 height 15
